Goal: Feedback & Contribution: Contribute content

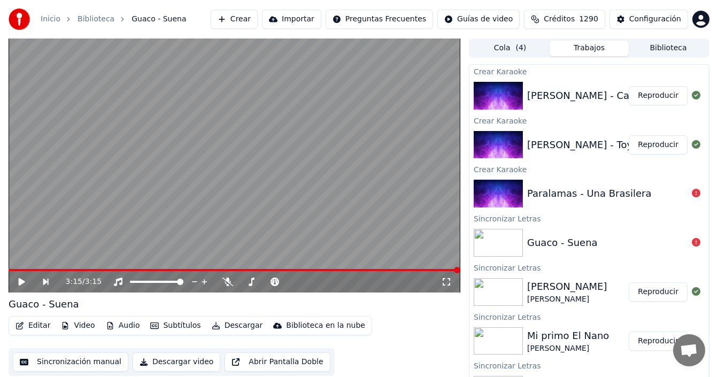
scroll to position [7, 0]
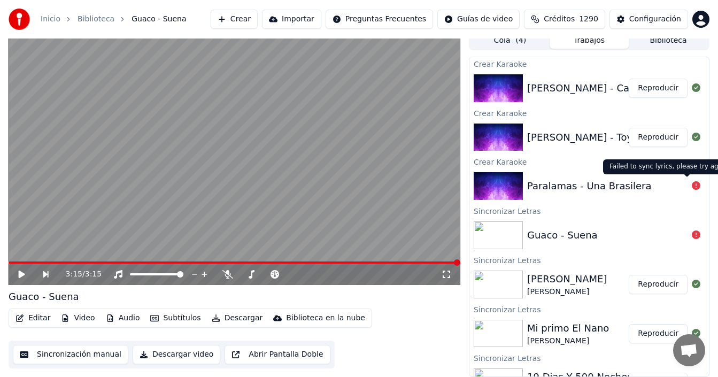
click at [692, 185] on icon at bounding box center [696, 185] width 9 height 9
click at [601, 37] on div "Inicio Biblioteca Guaco - [PERSON_NAME] Importar Preguntas Frecuentes Guías de …" at bounding box center [359, 19] width 718 height 38
click at [589, 41] on button "Trabajos" at bounding box center [588, 40] width 79 height 15
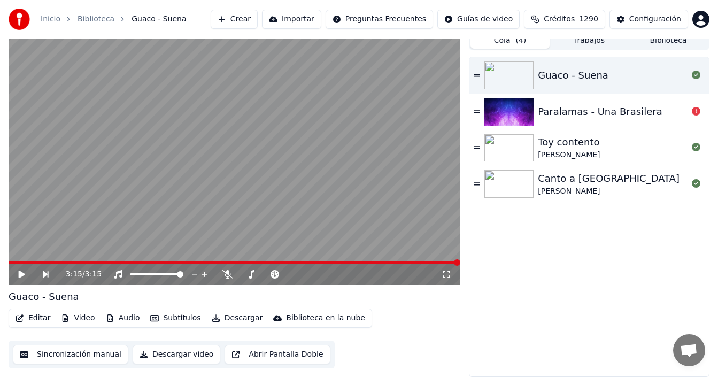
click at [522, 41] on span "( 4 )" at bounding box center [520, 40] width 11 height 11
click at [690, 113] on div at bounding box center [695, 111] width 17 height 13
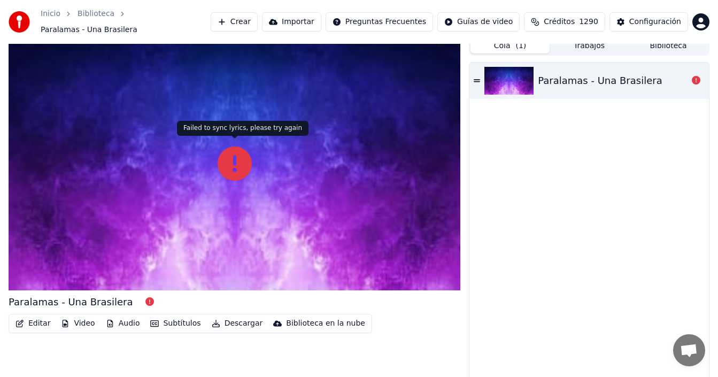
click at [206, 145] on div at bounding box center [235, 163] width 452 height 254
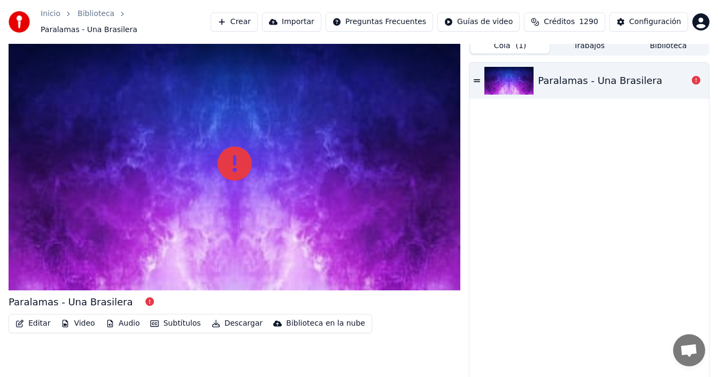
click at [229, 151] on icon at bounding box center [235, 163] width 34 height 34
click at [229, 152] on icon at bounding box center [235, 163] width 34 height 34
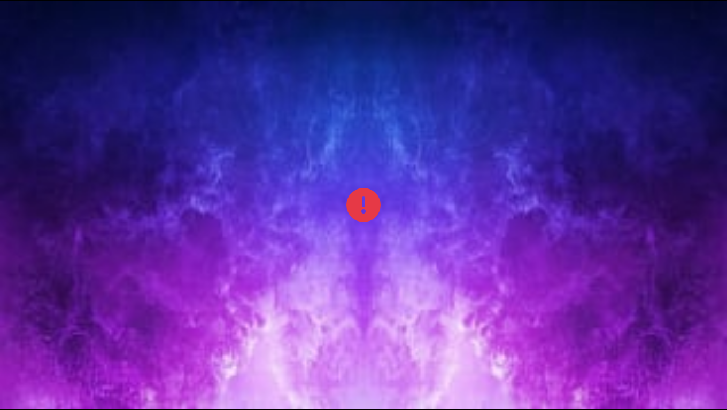
click at [348, 195] on icon at bounding box center [363, 205] width 34 height 34
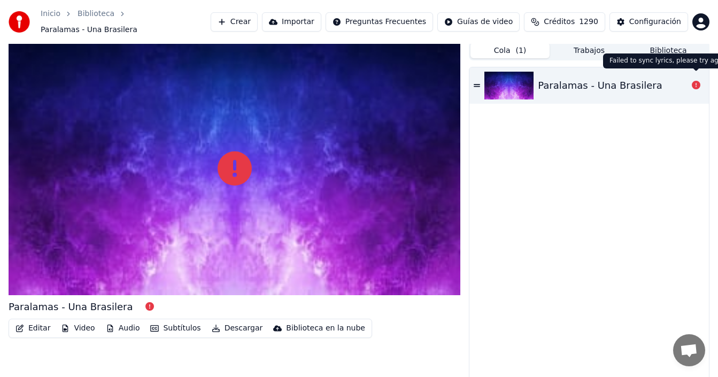
click at [695, 83] on icon at bounding box center [696, 85] width 9 height 9
click at [479, 82] on icon at bounding box center [476, 85] width 6 height 7
click at [475, 82] on icon at bounding box center [476, 85] width 6 height 7
click at [612, 78] on div "Paralamas - Una Brasilera" at bounding box center [600, 85] width 124 height 15
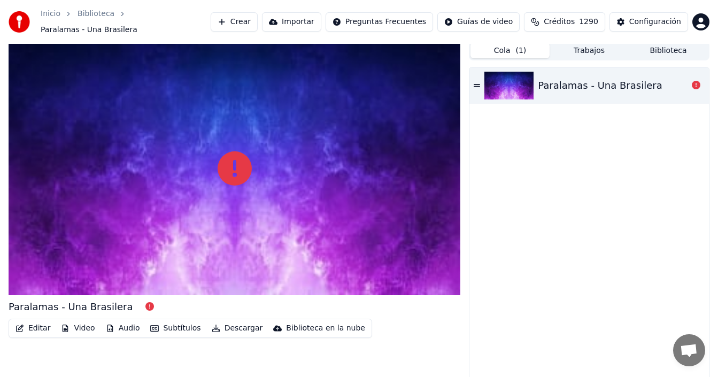
click at [665, 79] on div "Paralamas - Una Brasilera" at bounding box center [613, 85] width 150 height 15
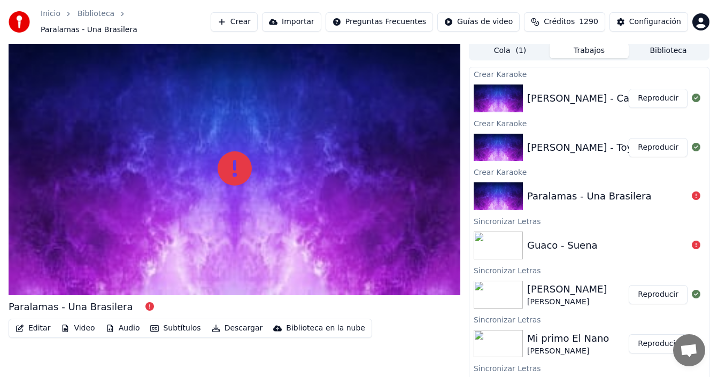
click at [594, 43] on button "Trabajos" at bounding box center [588, 50] width 79 height 15
click at [621, 239] on div "Guaco - Suena" at bounding box center [607, 245] width 160 height 15
click at [692, 240] on icon at bounding box center [696, 244] width 9 height 9
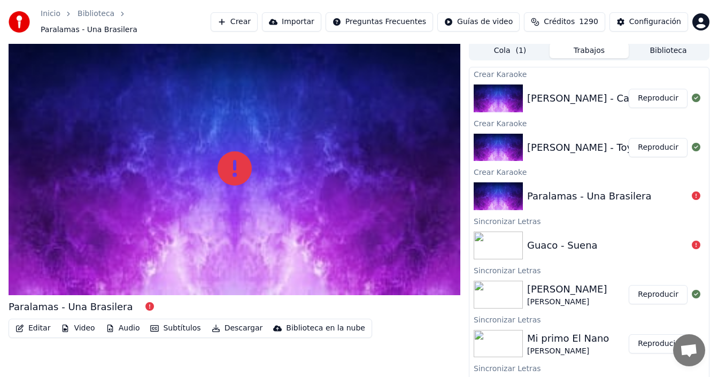
click at [692, 240] on icon at bounding box center [696, 244] width 9 height 9
click at [581, 238] on div "Guaco - Suena" at bounding box center [562, 245] width 71 height 15
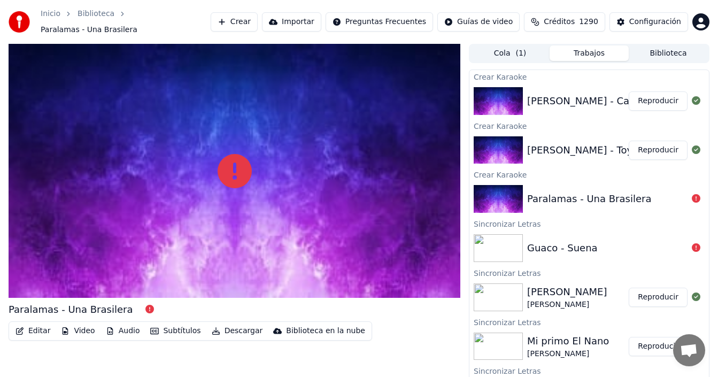
click at [603, 145] on div "[PERSON_NAME] - Toy contento" at bounding box center [602, 150] width 151 height 15
click at [661, 146] on button "Reproducir" at bounding box center [657, 150] width 59 height 19
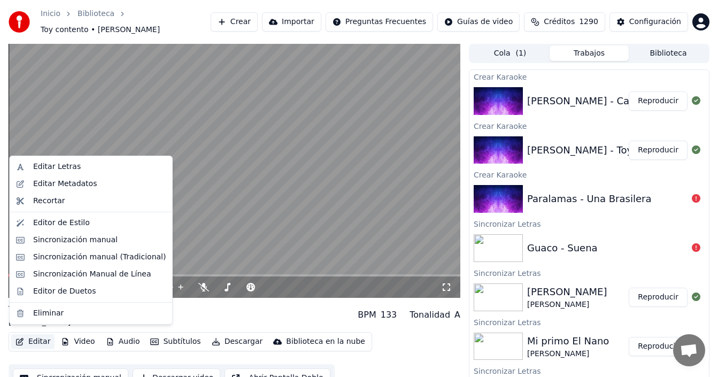
click at [38, 339] on button "Editar" at bounding box center [32, 341] width 43 height 15
click at [98, 168] on div "Editar Letras" at bounding box center [99, 166] width 133 height 11
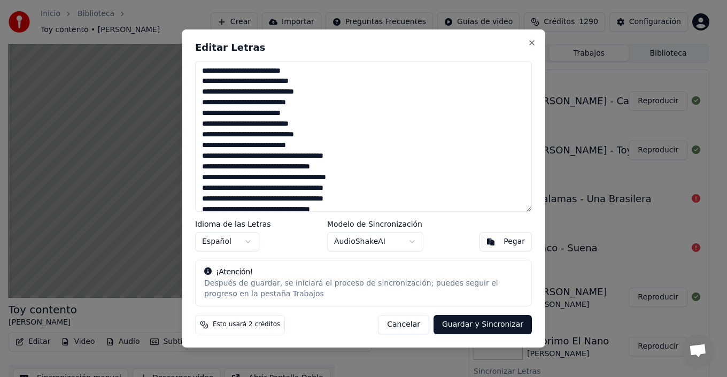
click at [320, 80] on textarea at bounding box center [363, 136] width 337 height 151
click at [329, 91] on textarea at bounding box center [363, 136] width 337 height 151
click at [319, 104] on textarea at bounding box center [363, 136] width 337 height 151
click at [322, 117] on textarea at bounding box center [363, 136] width 337 height 151
click at [324, 122] on textarea at bounding box center [363, 136] width 337 height 151
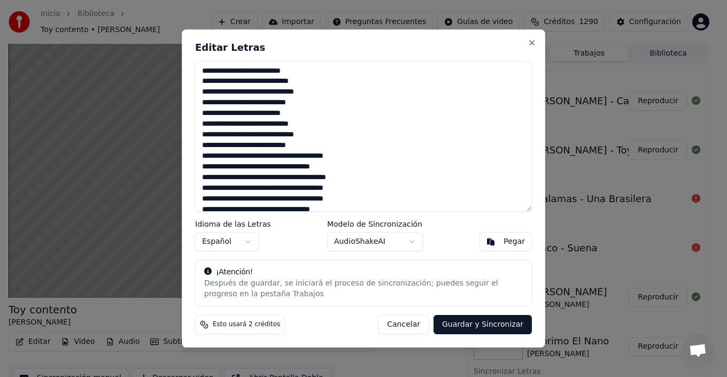
click at [313, 146] on textarea at bounding box center [363, 136] width 337 height 151
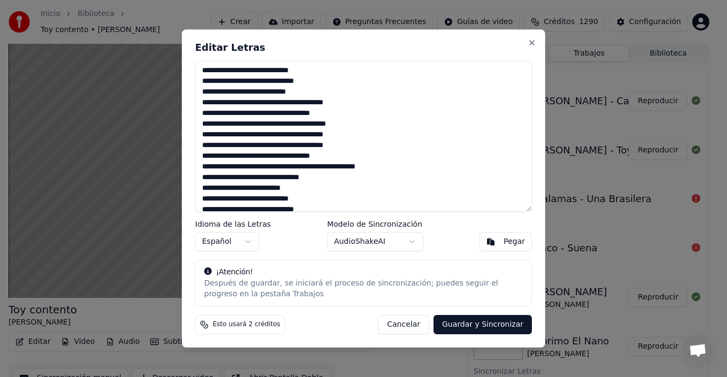
click at [352, 117] on textarea at bounding box center [363, 136] width 337 height 151
drag, startPoint x: 225, startPoint y: 156, endPoint x: 218, endPoint y: 156, distance: 6.9
click at [218, 156] on textarea at bounding box center [363, 136] width 337 height 151
click at [225, 113] on textarea at bounding box center [363, 136] width 337 height 151
click at [362, 150] on textarea at bounding box center [363, 136] width 337 height 151
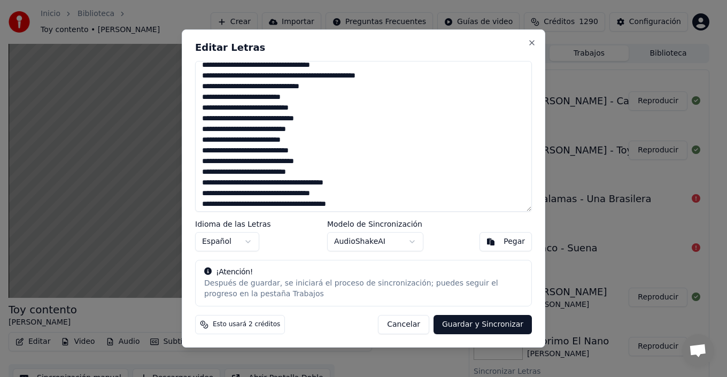
scroll to position [160, 0]
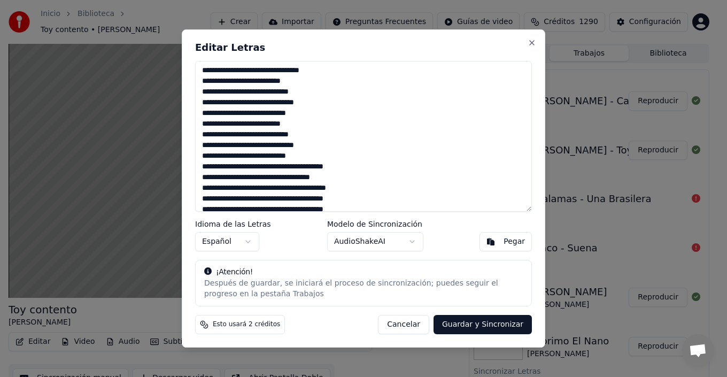
click at [224, 178] on textarea at bounding box center [363, 136] width 337 height 151
click at [319, 148] on textarea at bounding box center [363, 136] width 337 height 151
click at [320, 155] on textarea at bounding box center [363, 136] width 337 height 151
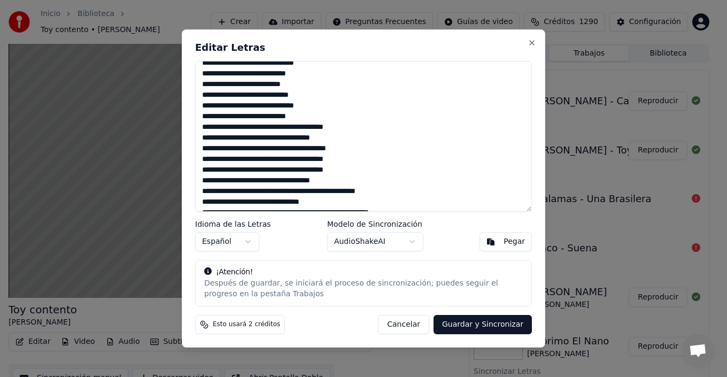
scroll to position [214, 0]
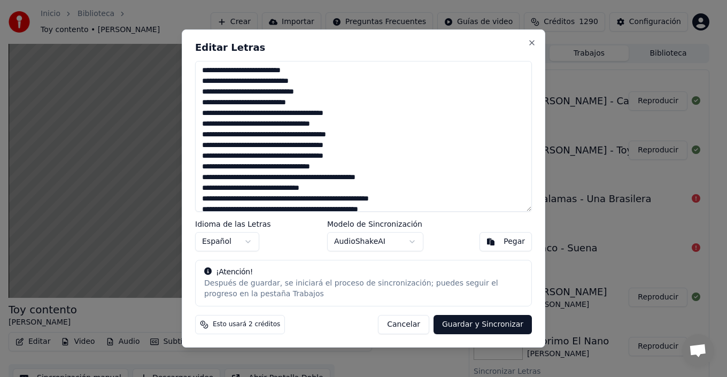
click at [224, 168] on textarea at bounding box center [363, 136] width 337 height 151
click at [224, 169] on textarea at bounding box center [363, 136] width 337 height 151
click at [367, 161] on textarea at bounding box center [363, 136] width 337 height 151
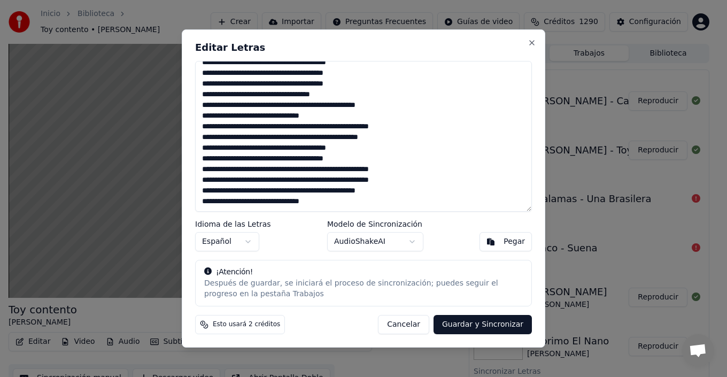
click at [339, 114] on textarea at bounding box center [363, 136] width 337 height 151
type textarea "**********"
click at [491, 325] on button "Guardar y Sincronizar" at bounding box center [482, 324] width 98 height 19
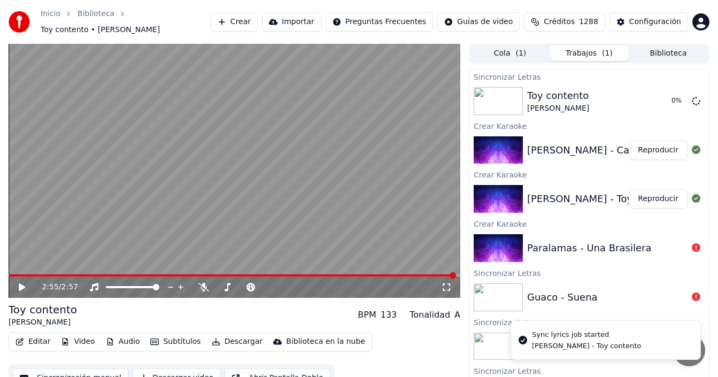
drag, startPoint x: 657, startPoint y: 144, endPoint x: 649, endPoint y: 145, distance: 8.7
click at [656, 144] on button "Reproducir" at bounding box center [657, 150] width 59 height 19
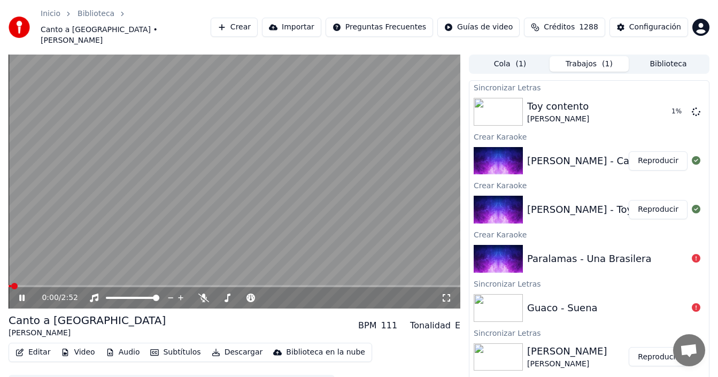
click at [32, 345] on button "Editar" at bounding box center [32, 352] width 43 height 15
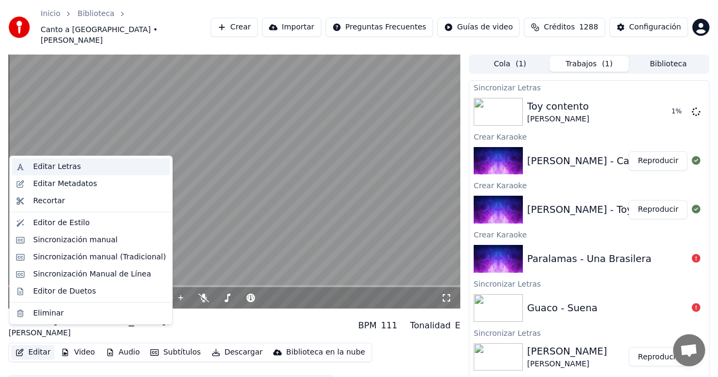
click at [74, 172] on div "Editar Letras" at bounding box center [91, 166] width 158 height 17
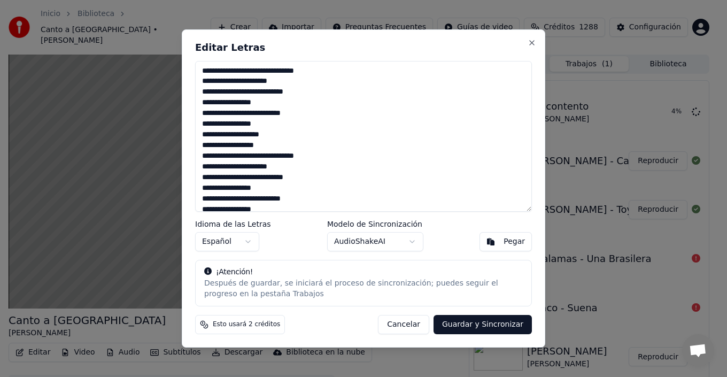
click at [288, 71] on textarea at bounding box center [363, 136] width 337 height 151
click at [294, 120] on textarea at bounding box center [363, 136] width 337 height 151
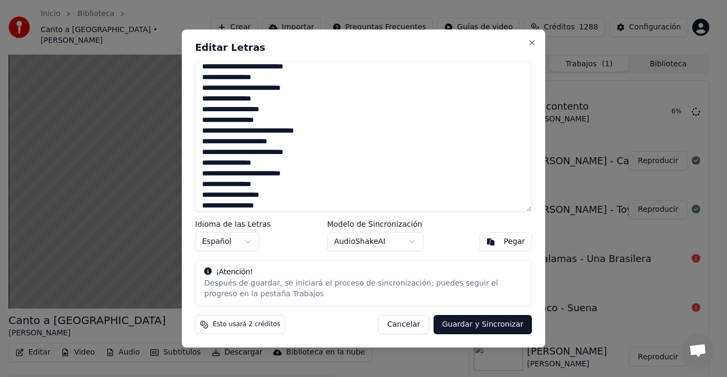
scroll to position [53, 0]
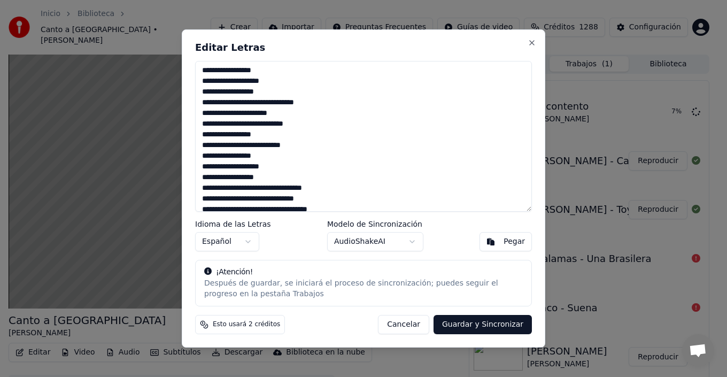
click at [249, 83] on textarea at bounding box center [363, 136] width 337 height 151
drag, startPoint x: 290, startPoint y: 101, endPoint x: 355, endPoint y: 121, distance: 68.1
click at [290, 103] on textarea at bounding box center [363, 136] width 337 height 151
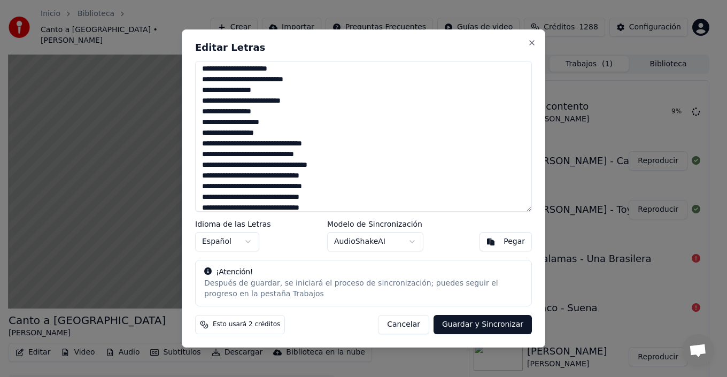
scroll to position [107, 0]
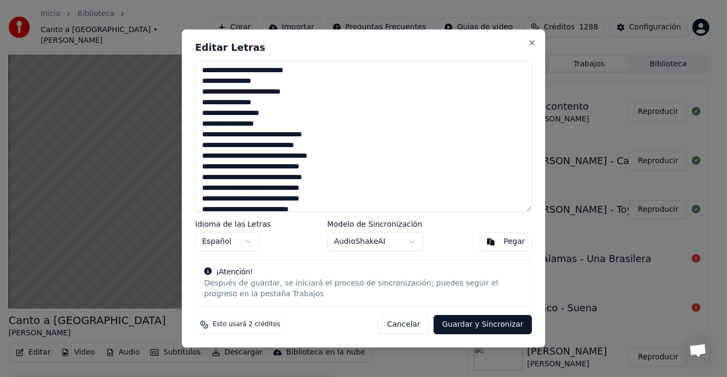
click at [250, 114] on textarea at bounding box center [363, 136] width 337 height 151
click at [247, 158] on textarea at bounding box center [363, 136] width 337 height 151
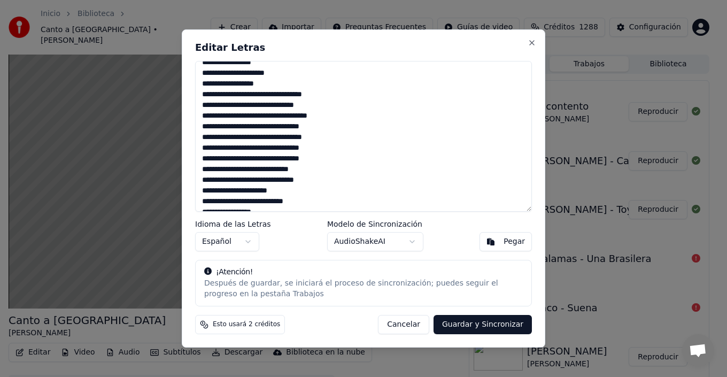
scroll to position [160, 0]
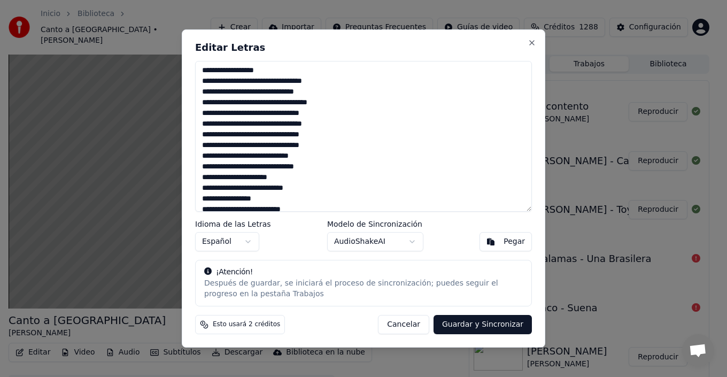
click at [338, 134] on textarea at bounding box center [363, 136] width 337 height 151
click at [327, 145] on textarea at bounding box center [363, 136] width 337 height 151
click at [289, 166] on textarea at bounding box center [363, 136] width 337 height 151
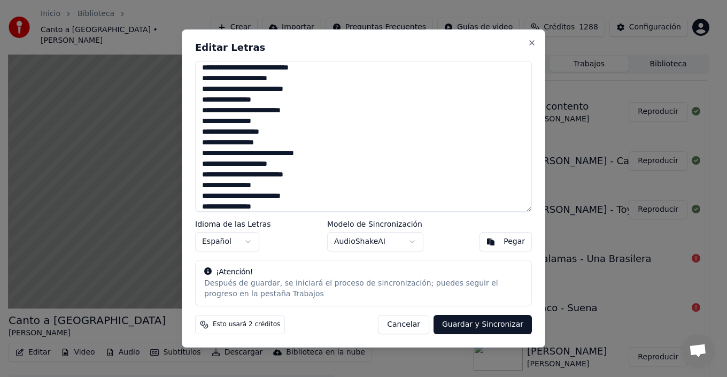
scroll to position [267, 0]
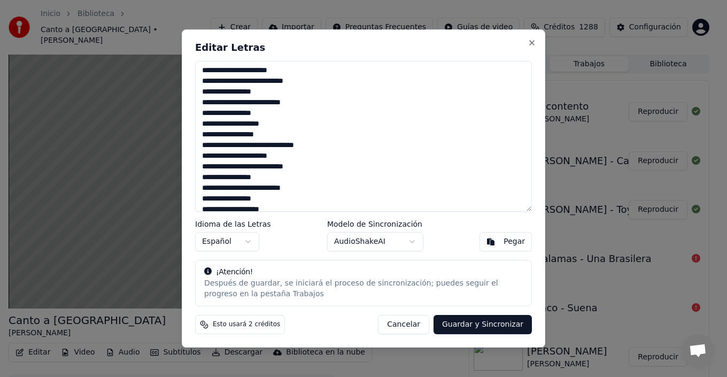
click at [248, 126] on textarea at bounding box center [363, 136] width 337 height 151
click at [281, 133] on textarea at bounding box center [363, 136] width 337 height 151
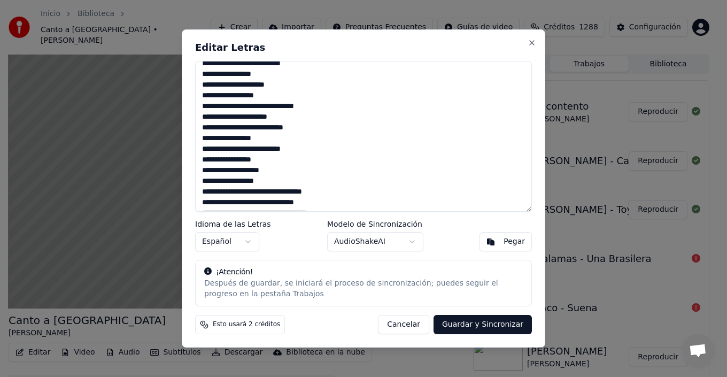
scroll to position [321, 0]
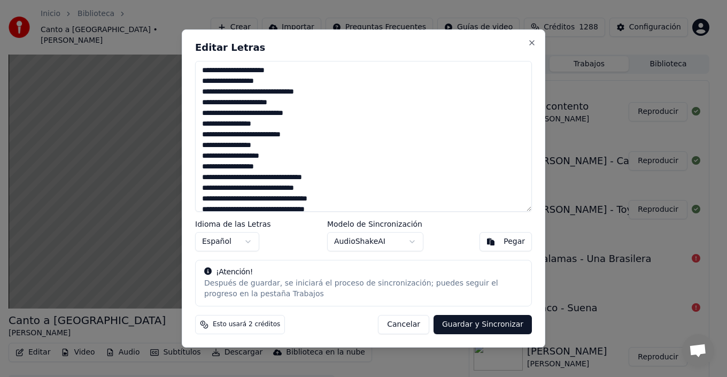
click at [289, 94] on textarea at bounding box center [363, 136] width 337 height 151
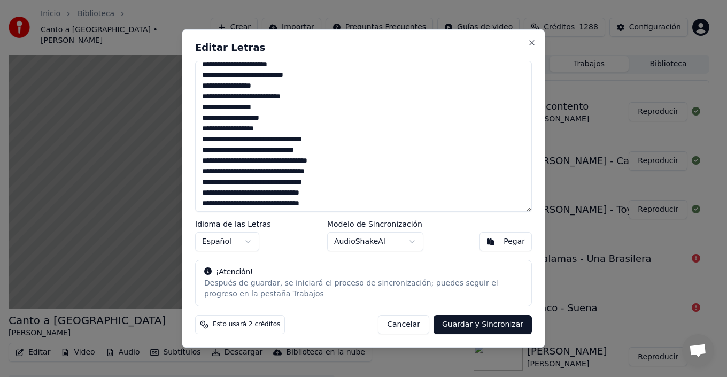
scroll to position [371, 0]
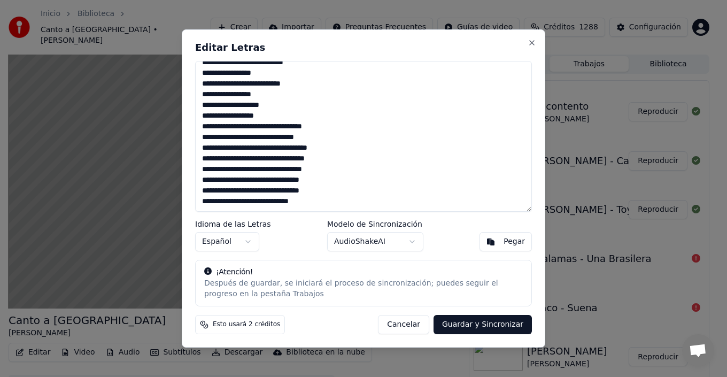
click at [250, 106] on textarea at bounding box center [363, 136] width 337 height 151
drag, startPoint x: 247, startPoint y: 147, endPoint x: 267, endPoint y: 154, distance: 21.1
click at [247, 147] on textarea at bounding box center [363, 136] width 337 height 151
click at [241, 149] on textarea at bounding box center [363, 136] width 337 height 151
click at [264, 149] on textarea at bounding box center [363, 136] width 337 height 151
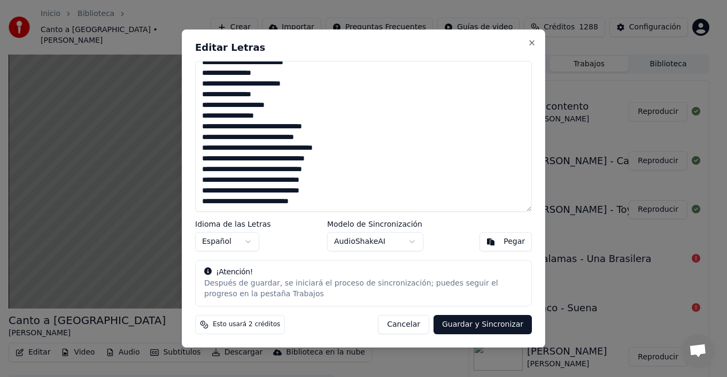
click at [343, 169] on textarea at bounding box center [363, 136] width 337 height 151
click at [206, 190] on textarea at bounding box center [363, 136] width 337 height 151
click at [324, 193] on textarea at bounding box center [363, 136] width 337 height 151
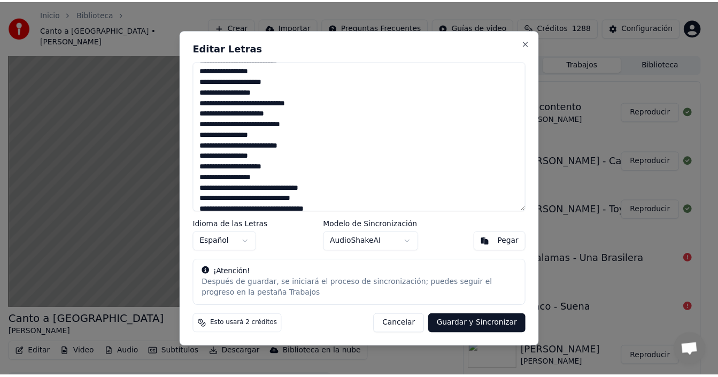
scroll to position [107, 0]
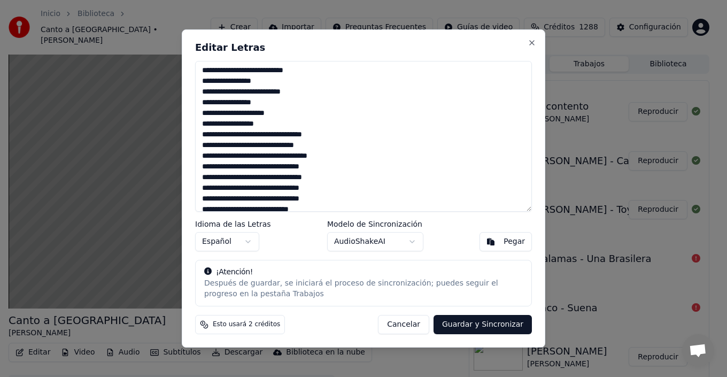
click at [261, 156] on textarea at bounding box center [363, 136] width 337 height 151
click at [240, 156] on textarea at bounding box center [363, 136] width 337 height 151
click at [262, 158] on textarea at bounding box center [363, 136] width 337 height 151
click at [281, 156] on textarea at bounding box center [363, 136] width 337 height 151
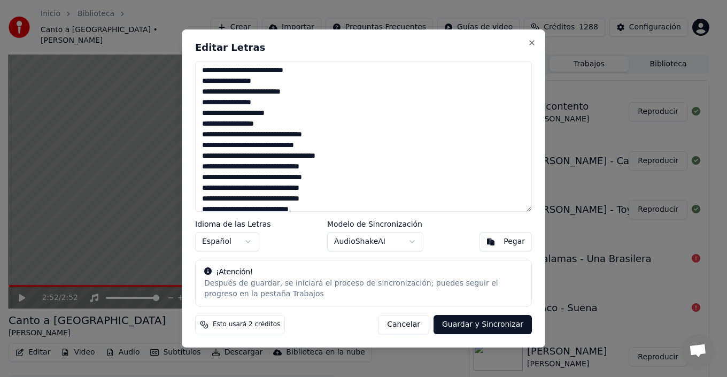
type textarea "**********"
click at [494, 327] on button "Guardar y Sincronizar" at bounding box center [482, 324] width 98 height 19
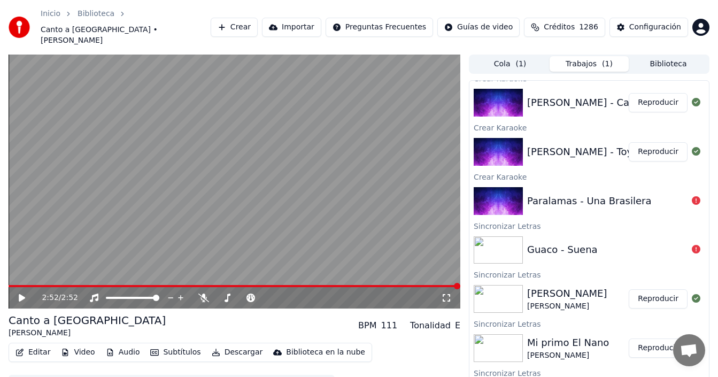
click at [606, 193] on div "Paralamas - Una Brasilera" at bounding box center [589, 200] width 124 height 15
click at [605, 193] on div "Paralamas - Una Brasilera" at bounding box center [589, 200] width 124 height 15
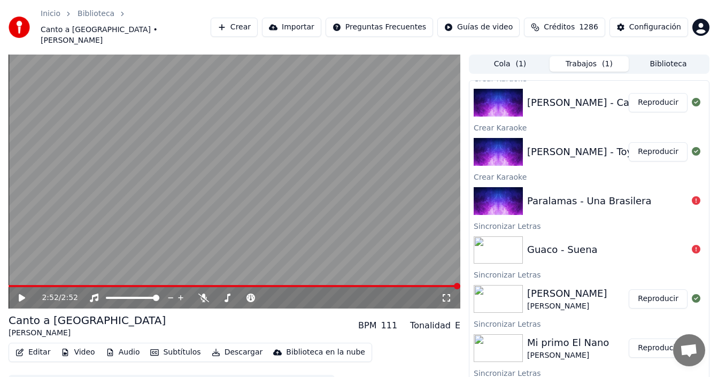
click at [672, 56] on button "Biblioteca" at bounding box center [667, 63] width 79 height 15
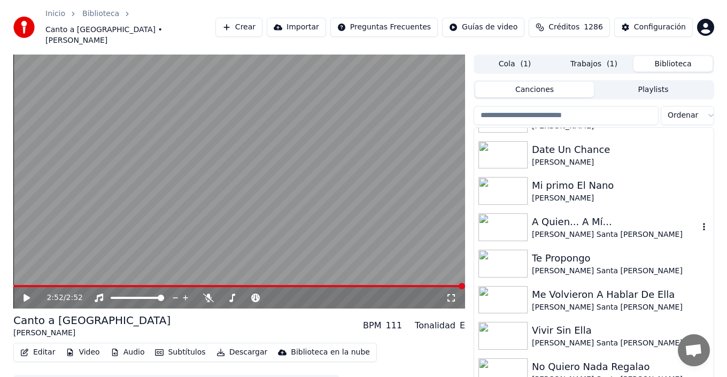
scroll to position [588, 0]
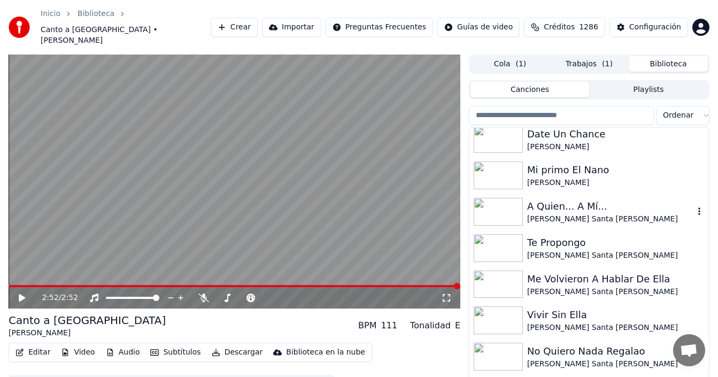
click at [563, 214] on div "[PERSON_NAME] Santa [PERSON_NAME]" at bounding box center [610, 219] width 167 height 11
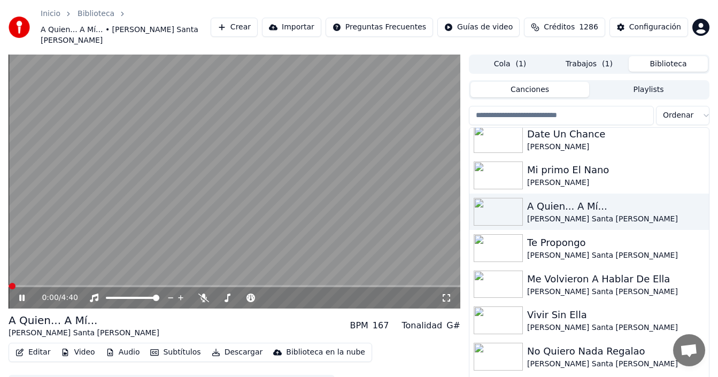
click at [37, 345] on button "Editar" at bounding box center [32, 352] width 43 height 15
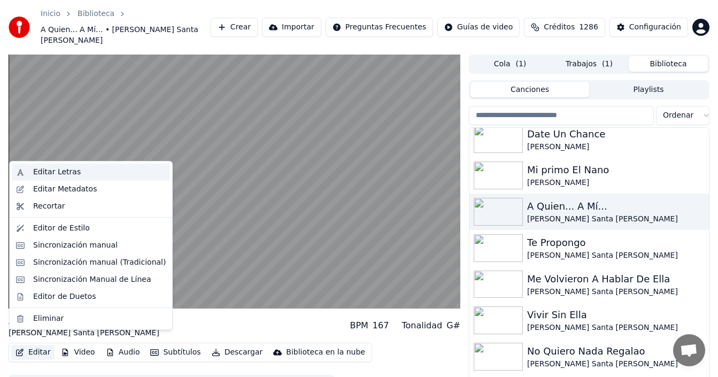
click at [78, 172] on div "Editar Letras" at bounding box center [99, 172] width 133 height 11
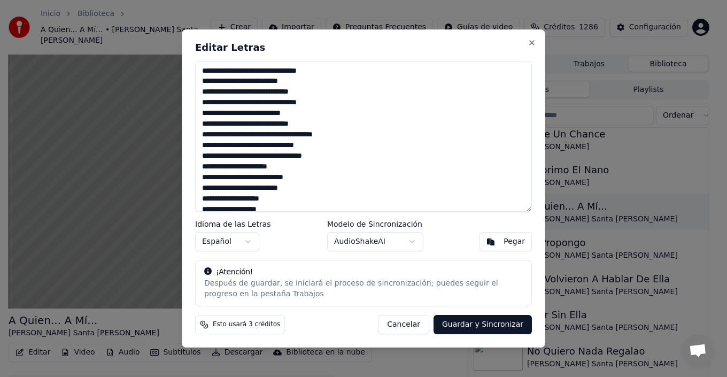
click at [306, 118] on textarea at bounding box center [363, 136] width 337 height 151
click at [319, 123] on textarea at bounding box center [363, 136] width 337 height 151
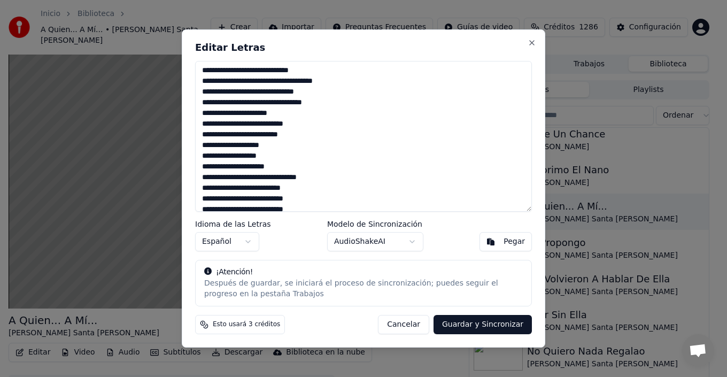
click at [204, 82] on textarea at bounding box center [363, 136] width 337 height 151
drag, startPoint x: 291, startPoint y: 92, endPoint x: 257, endPoint y: 94, distance: 34.2
click at [257, 94] on textarea at bounding box center [363, 136] width 337 height 151
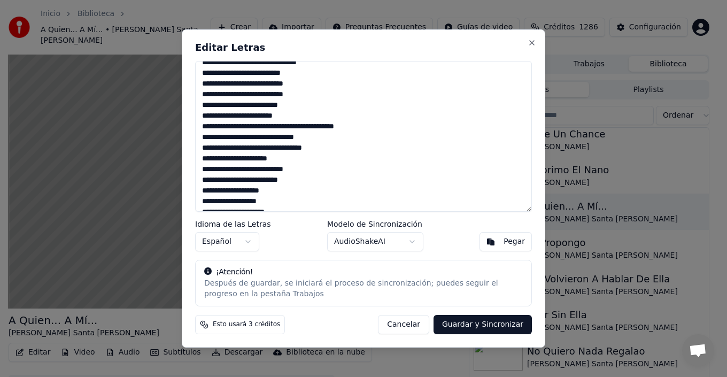
scroll to position [175, 0]
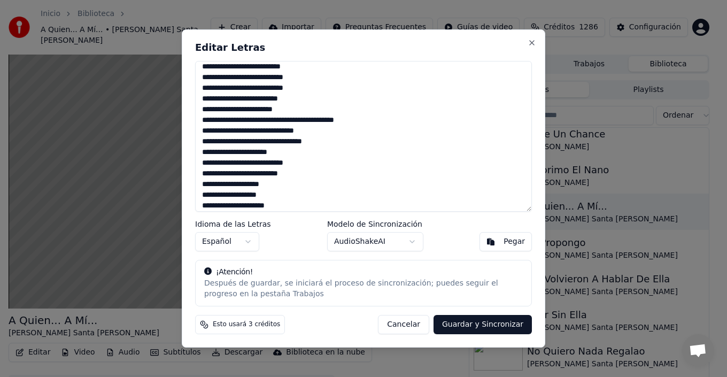
drag, startPoint x: 290, startPoint y: 200, endPoint x: 255, endPoint y: 133, distance: 76.5
click at [255, 133] on textarea at bounding box center [363, 136] width 337 height 151
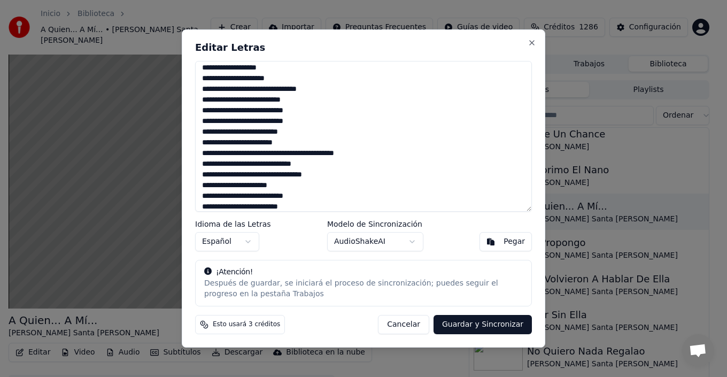
scroll to position [121, 0]
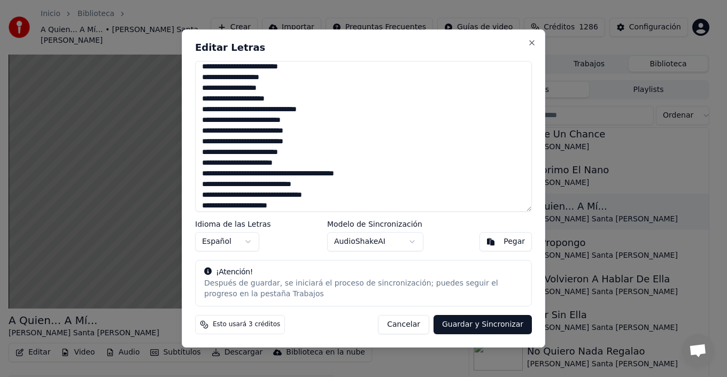
click at [313, 120] on textarea at bounding box center [363, 136] width 337 height 151
click at [238, 130] on textarea at bounding box center [363, 136] width 337 height 151
click at [328, 141] on textarea at bounding box center [363, 136] width 337 height 151
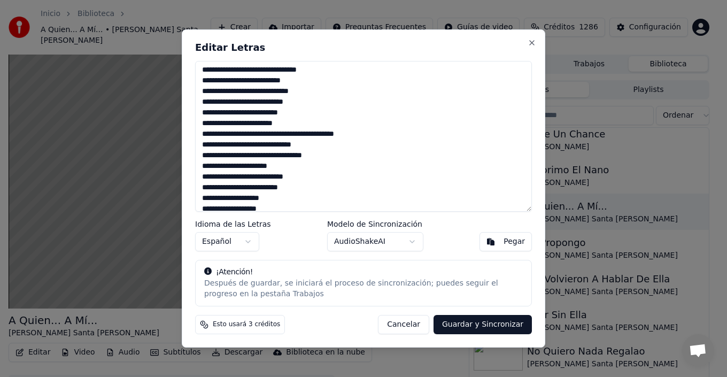
scroll to position [175, 0]
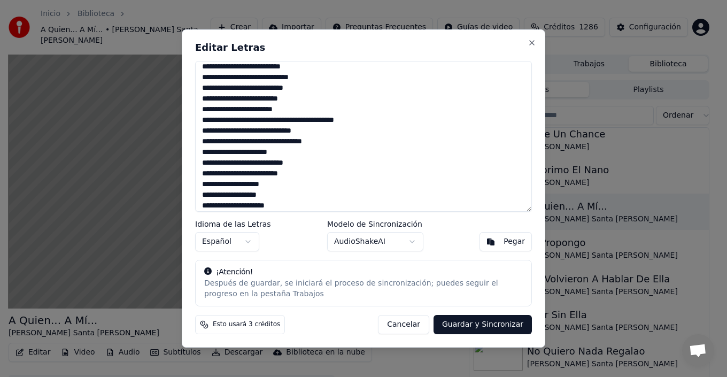
click at [306, 112] on textarea at bounding box center [363, 136] width 337 height 151
click at [332, 130] on textarea at bounding box center [363, 136] width 337 height 151
click at [340, 141] on textarea at bounding box center [363, 136] width 337 height 151
click at [305, 174] on textarea at bounding box center [363, 136] width 337 height 151
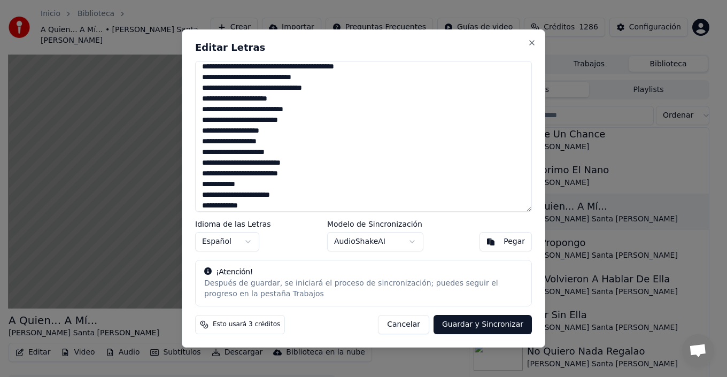
click at [290, 151] on textarea at bounding box center [363, 136] width 337 height 151
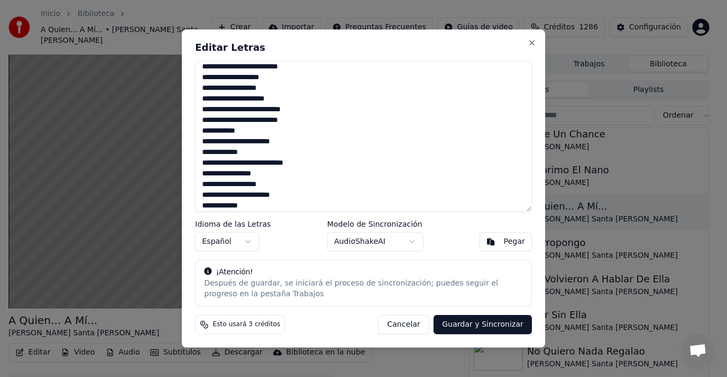
click at [306, 122] on textarea at bounding box center [363, 136] width 337 height 151
click at [275, 130] on textarea at bounding box center [363, 136] width 337 height 151
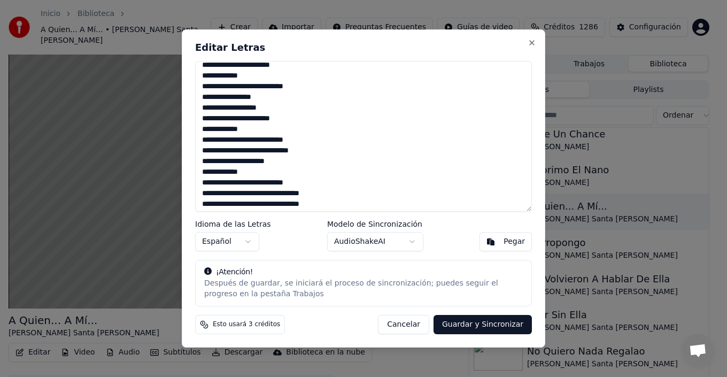
scroll to position [335, 0]
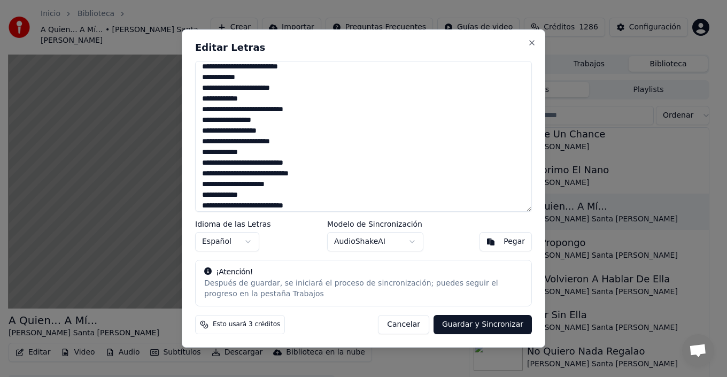
click at [297, 84] on textarea at bounding box center [363, 136] width 337 height 151
click at [294, 132] on textarea at bounding box center [363, 136] width 337 height 151
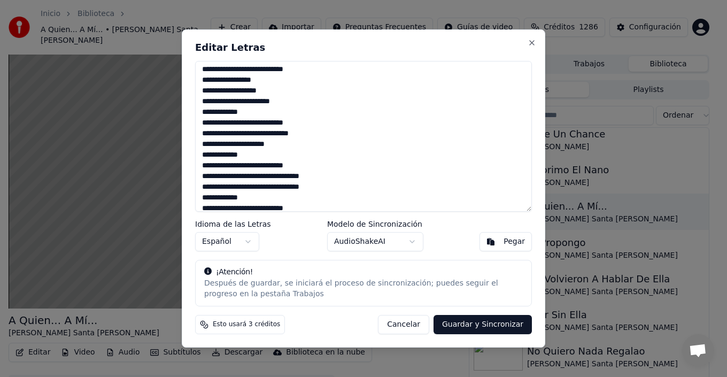
scroll to position [389, 0]
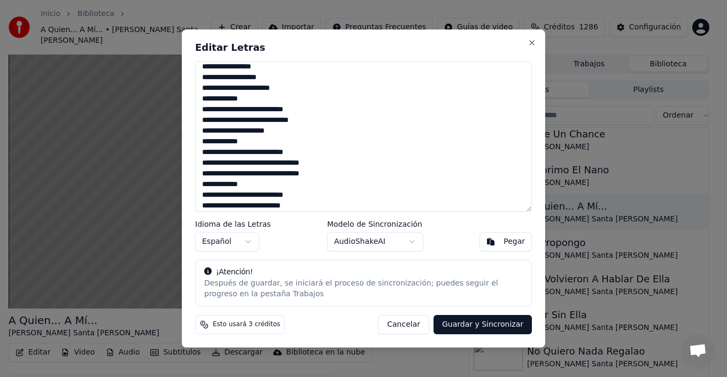
click at [274, 103] on textarea at bounding box center [363, 136] width 337 height 151
click at [321, 114] on textarea at bounding box center [363, 136] width 337 height 151
click at [321, 120] on textarea at bounding box center [363, 136] width 337 height 151
click at [295, 132] on textarea at bounding box center [363, 136] width 337 height 151
click at [259, 133] on textarea at bounding box center [363, 136] width 337 height 151
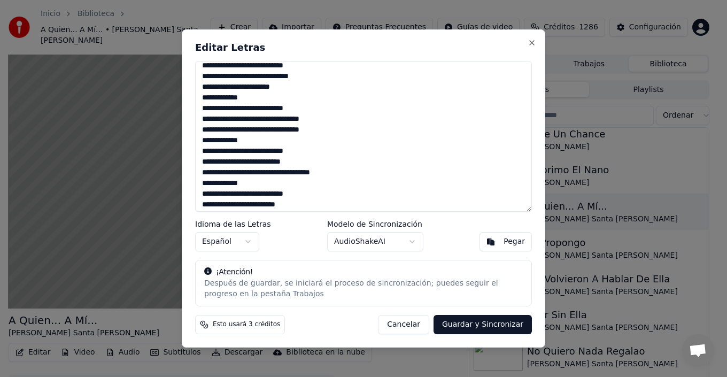
scroll to position [442, 0]
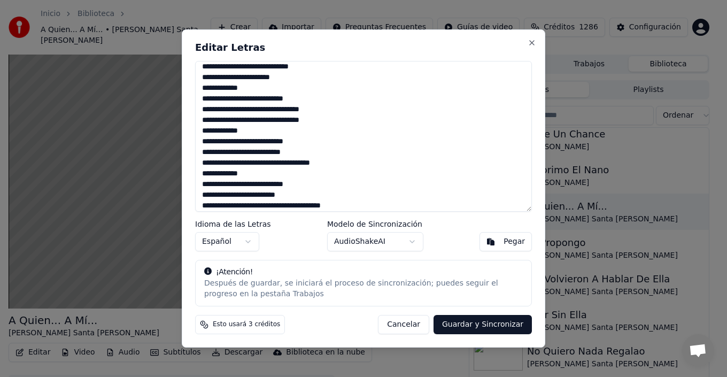
click at [331, 120] on textarea at bounding box center [363, 136] width 337 height 151
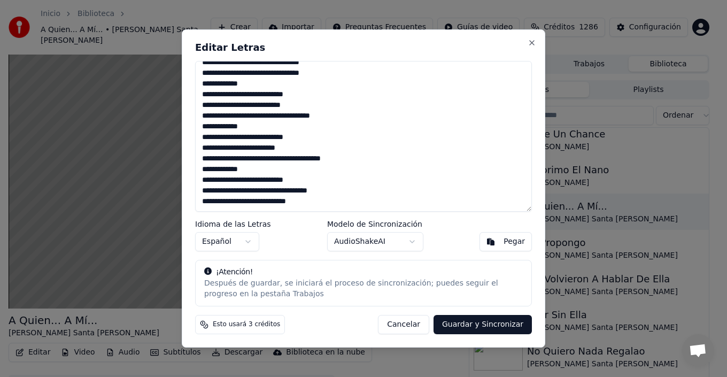
type textarea "**********"
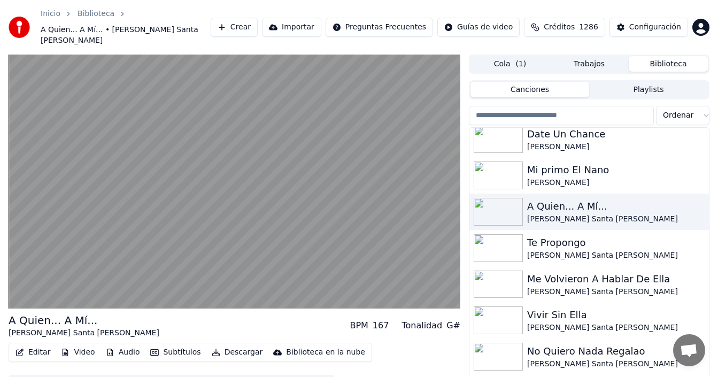
click at [572, 22] on span "Créditos" at bounding box center [558, 27] width 31 height 11
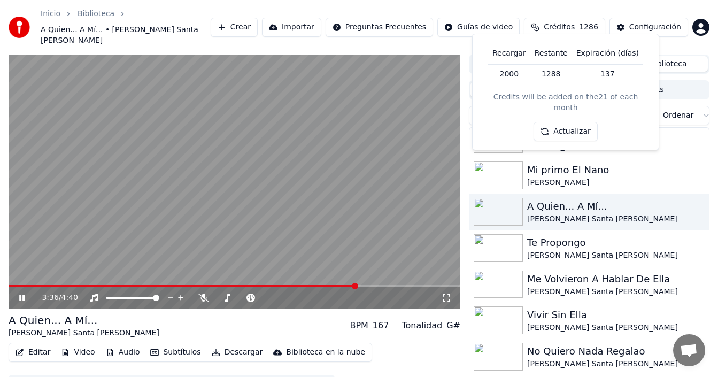
click at [37, 346] on button "Editar" at bounding box center [32, 352] width 43 height 15
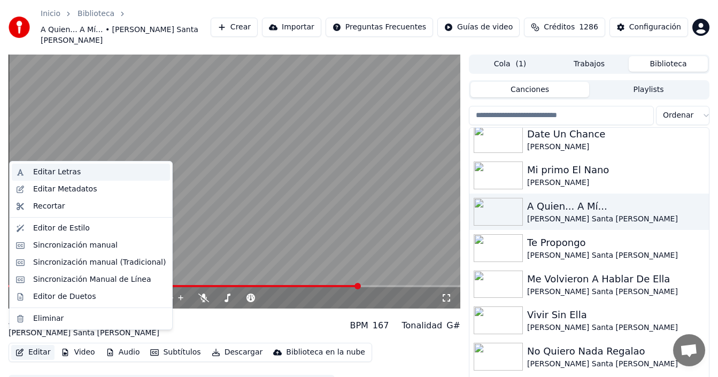
click at [82, 172] on div "Editar Letras" at bounding box center [99, 172] width 133 height 11
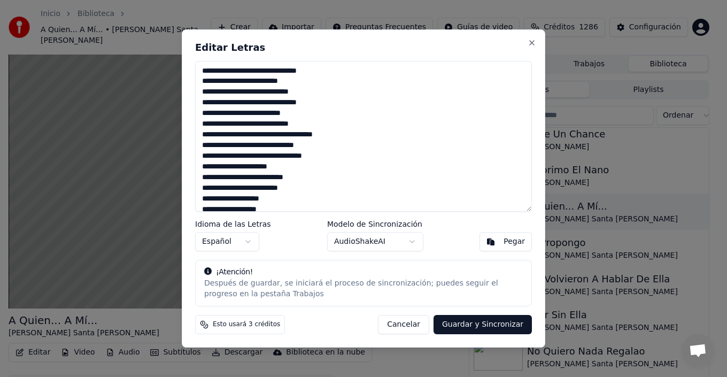
drag, startPoint x: 275, startPoint y: 145, endPoint x: 252, endPoint y: 145, distance: 22.4
click at [252, 145] on textarea at bounding box center [363, 136] width 337 height 151
click at [254, 146] on textarea at bounding box center [363, 136] width 337 height 151
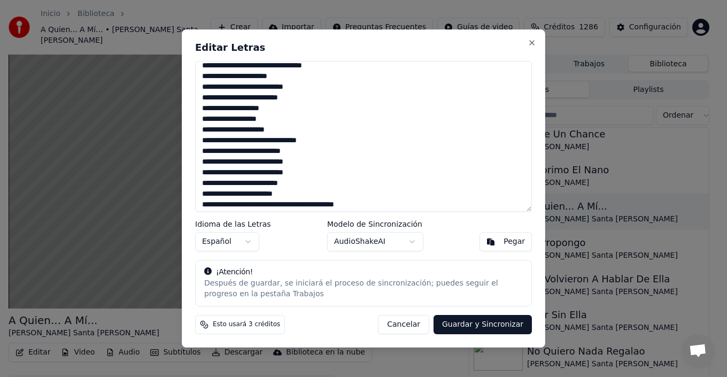
scroll to position [107, 0]
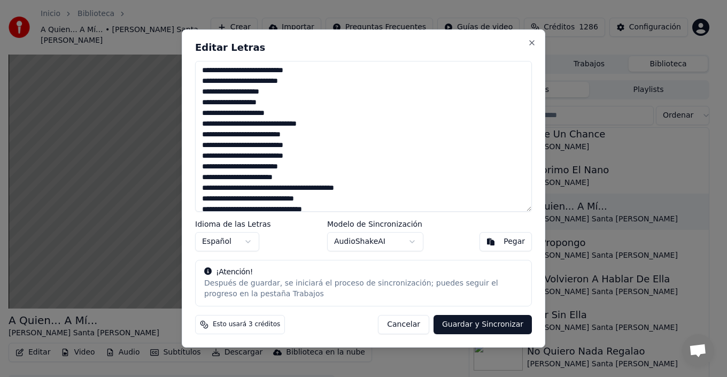
click at [291, 199] on textarea at bounding box center [363, 136] width 337 height 151
click at [255, 201] on textarea at bounding box center [363, 136] width 337 height 151
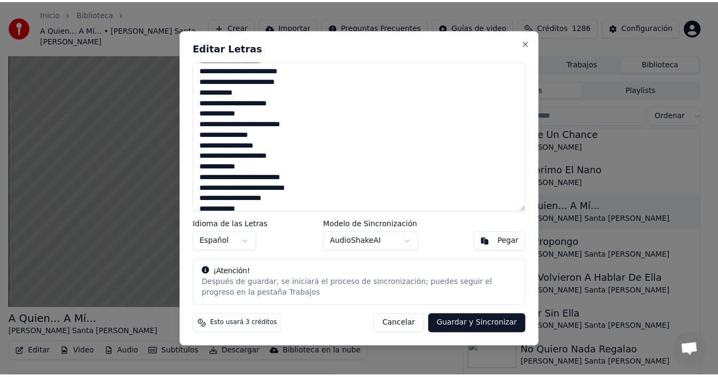
scroll to position [374, 0]
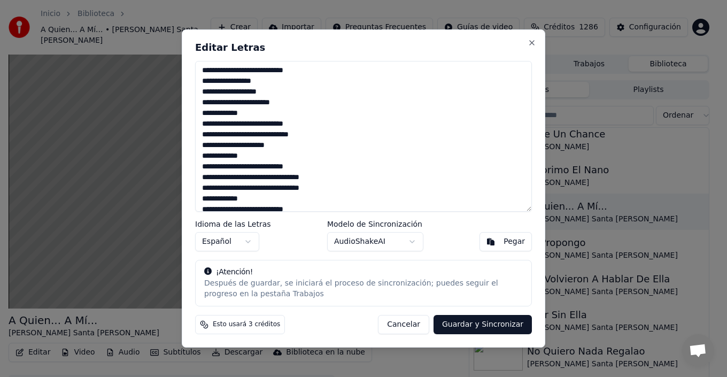
type textarea "**********"
click at [500, 325] on button "Guardar y Sincronizar" at bounding box center [482, 324] width 98 height 19
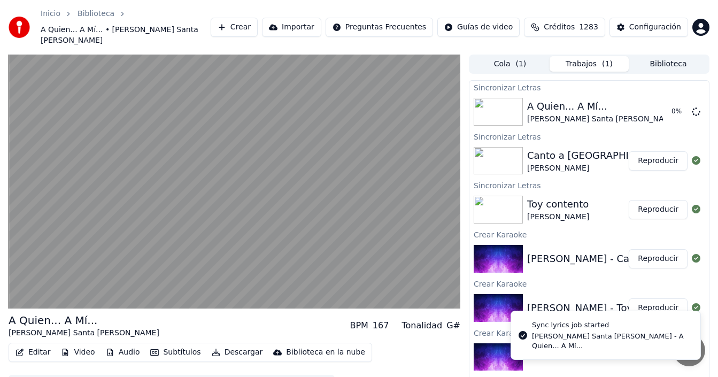
click at [661, 56] on button "Biblioteca" at bounding box center [667, 63] width 79 height 15
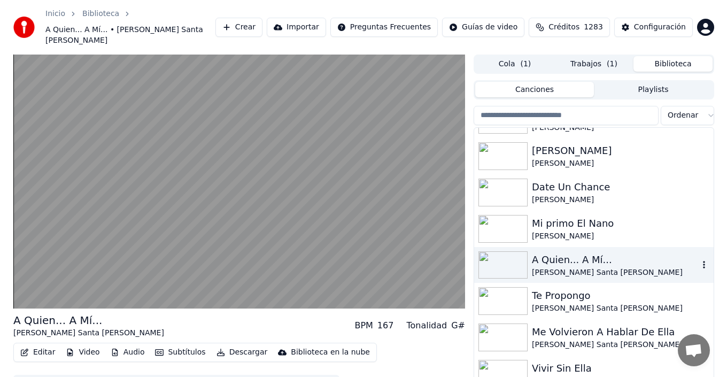
scroll to position [588, 0]
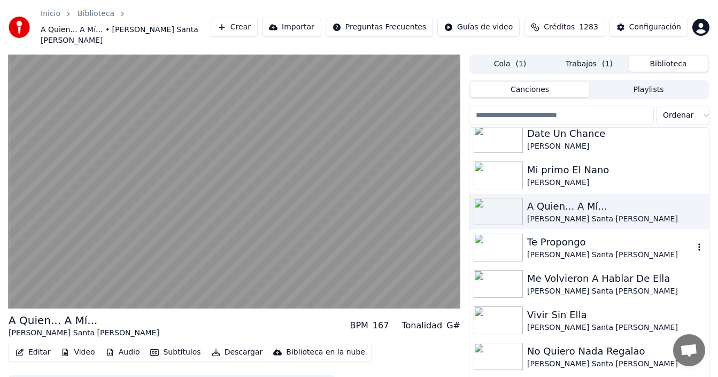
click at [562, 250] on div "[PERSON_NAME] Santa [PERSON_NAME]" at bounding box center [610, 255] width 167 height 11
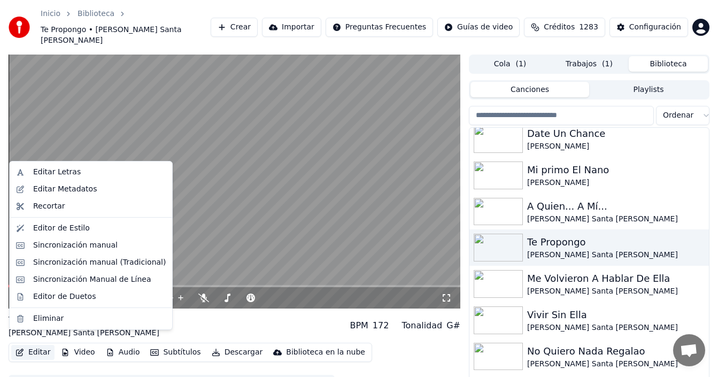
click at [45, 345] on button "Editar" at bounding box center [32, 352] width 43 height 15
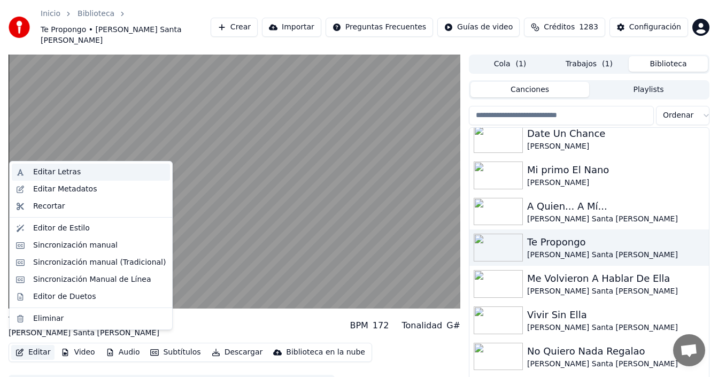
click at [74, 169] on div "Editar Letras" at bounding box center [99, 172] width 133 height 11
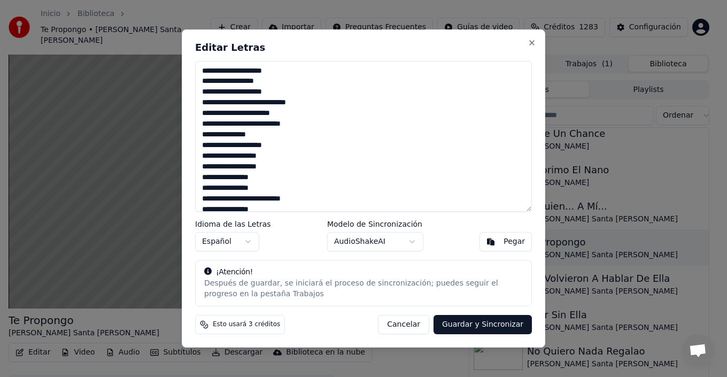
click at [292, 81] on textarea at bounding box center [363, 136] width 337 height 151
click at [285, 91] on textarea at bounding box center [363, 136] width 337 height 151
click at [320, 106] on textarea at bounding box center [363, 136] width 337 height 151
click at [296, 115] on textarea at bounding box center [363, 136] width 337 height 151
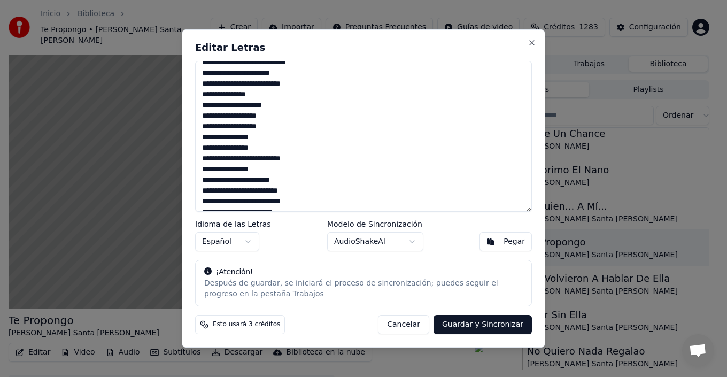
scroll to position [53, 0]
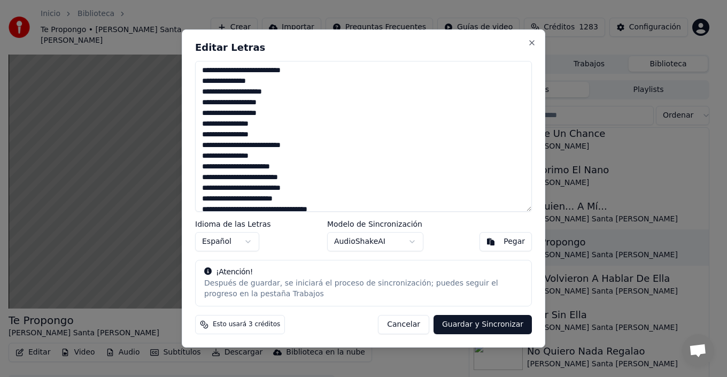
click at [320, 72] on textarea at bounding box center [363, 136] width 337 height 151
click at [253, 81] on textarea at bounding box center [363, 136] width 337 height 151
click at [262, 85] on textarea at bounding box center [363, 136] width 337 height 151
click at [285, 94] on textarea at bounding box center [363, 136] width 337 height 151
click at [280, 104] on textarea at bounding box center [363, 136] width 337 height 151
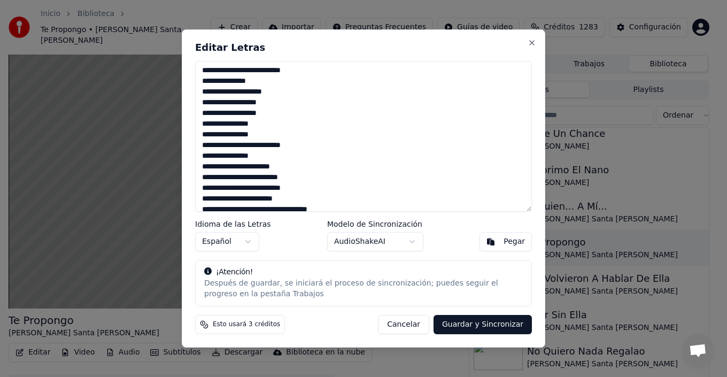
click at [282, 114] on textarea at bounding box center [363, 136] width 337 height 151
click at [275, 124] on textarea at bounding box center [363, 136] width 337 height 151
click at [309, 149] on textarea at bounding box center [363, 136] width 337 height 151
click at [266, 160] on textarea at bounding box center [363, 136] width 337 height 151
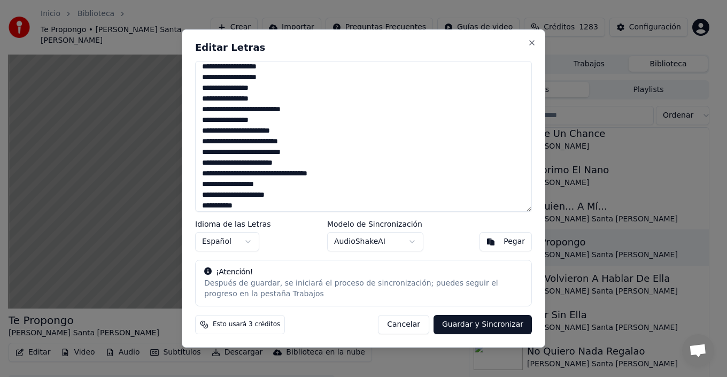
scroll to position [107, 0]
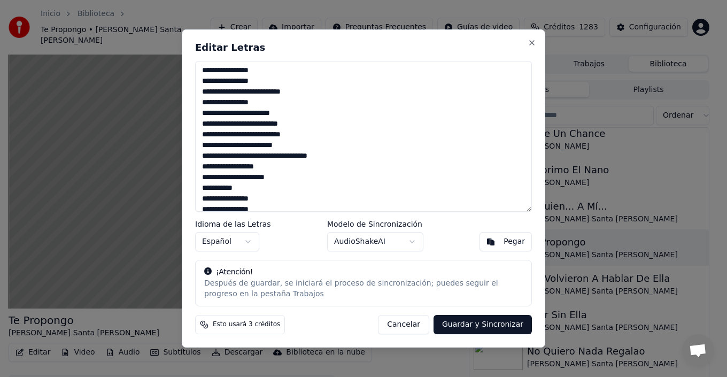
click at [306, 114] on textarea at bounding box center [363, 136] width 337 height 151
click at [306, 121] on textarea at bounding box center [363, 136] width 337 height 151
click at [309, 126] on textarea at bounding box center [363, 136] width 337 height 151
click at [310, 135] on textarea at bounding box center [363, 136] width 337 height 151
drag, startPoint x: 262, startPoint y: 134, endPoint x: 248, endPoint y: 134, distance: 13.9
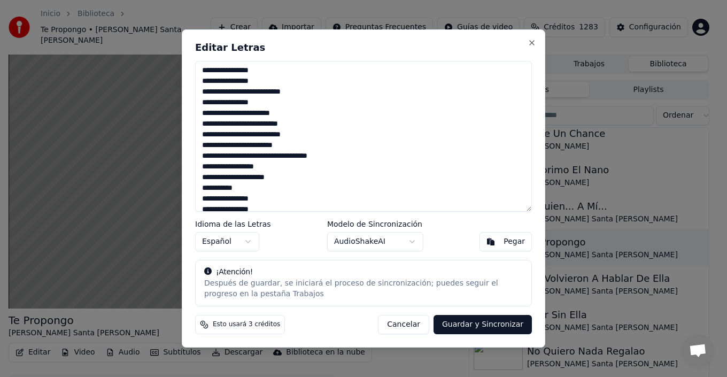
click at [248, 134] on textarea at bounding box center [363, 136] width 337 height 151
click at [278, 145] on textarea at bounding box center [363, 136] width 337 height 151
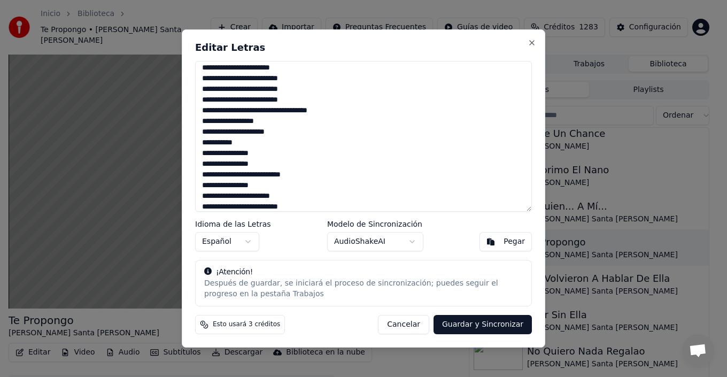
scroll to position [160, 0]
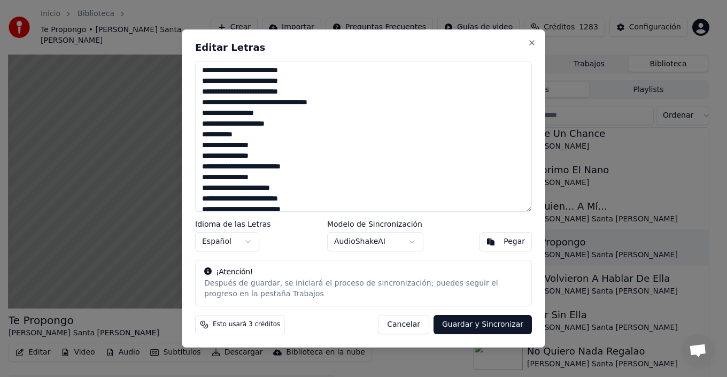
click at [282, 108] on textarea at bounding box center [363, 136] width 337 height 151
click at [284, 125] on textarea at bounding box center [363, 136] width 337 height 151
click at [269, 137] on textarea at bounding box center [363, 136] width 337 height 151
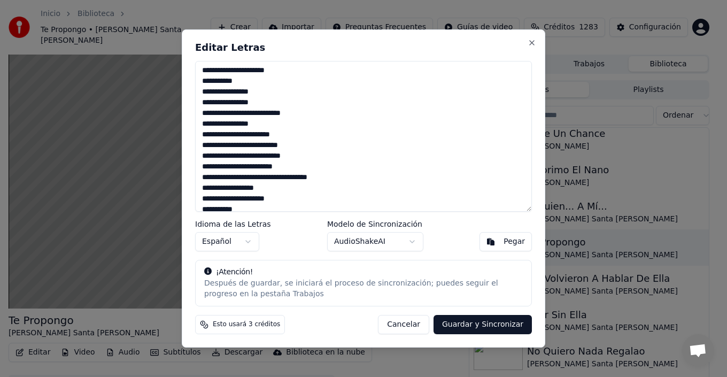
click at [278, 168] on textarea at bounding box center [363, 136] width 337 height 151
click at [316, 116] on textarea at bounding box center [363, 136] width 337 height 151
drag, startPoint x: 298, startPoint y: 131, endPoint x: 311, endPoint y: 131, distance: 12.8
click at [298, 131] on textarea at bounding box center [363, 136] width 337 height 151
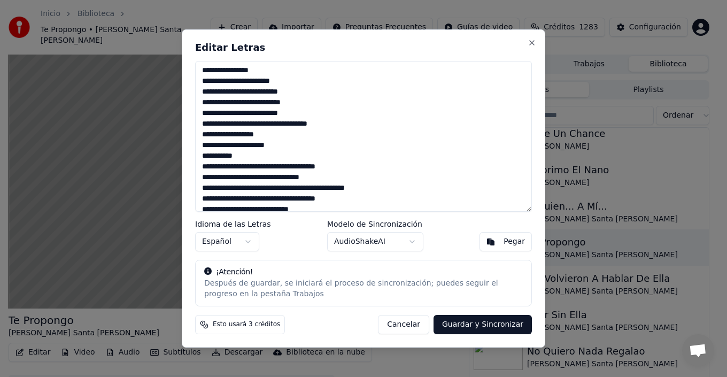
drag, startPoint x: 257, startPoint y: 103, endPoint x: 247, endPoint y: 104, distance: 9.6
click at [247, 104] on textarea at bounding box center [363, 136] width 337 height 151
click at [349, 126] on textarea at bounding box center [363, 136] width 337 height 151
click at [285, 135] on textarea at bounding box center [363, 136] width 337 height 151
click at [291, 145] on textarea at bounding box center [363, 136] width 337 height 151
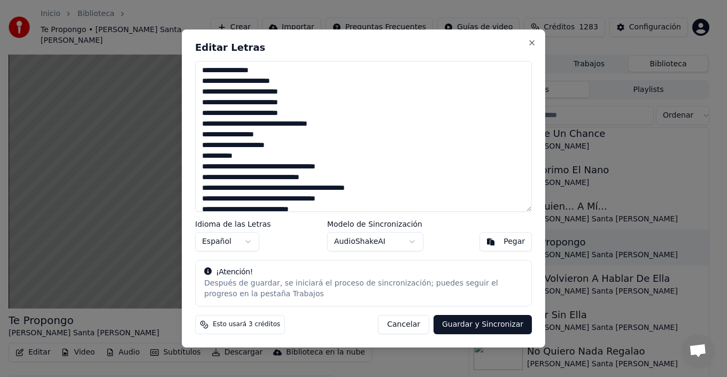
click at [274, 159] on textarea at bounding box center [363, 136] width 337 height 151
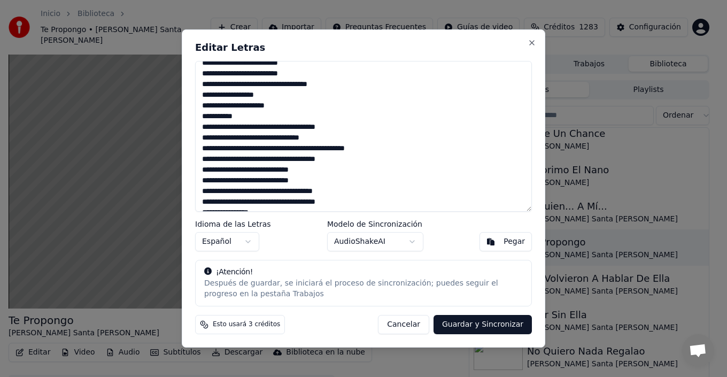
scroll to position [321, 0]
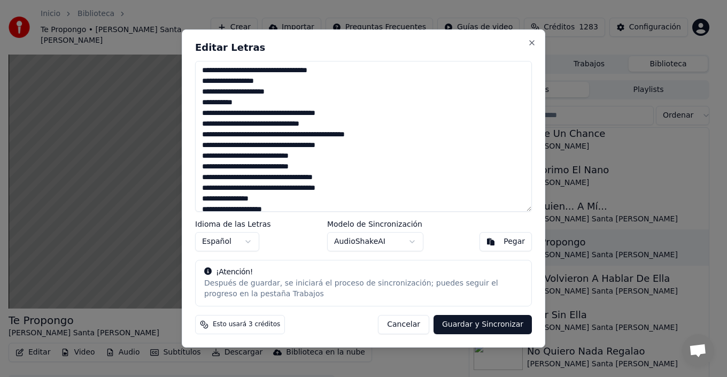
click at [358, 113] on textarea at bounding box center [363, 136] width 337 height 151
click at [338, 121] on textarea at bounding box center [363, 136] width 337 height 151
click at [333, 153] on textarea at bounding box center [363, 136] width 337 height 151
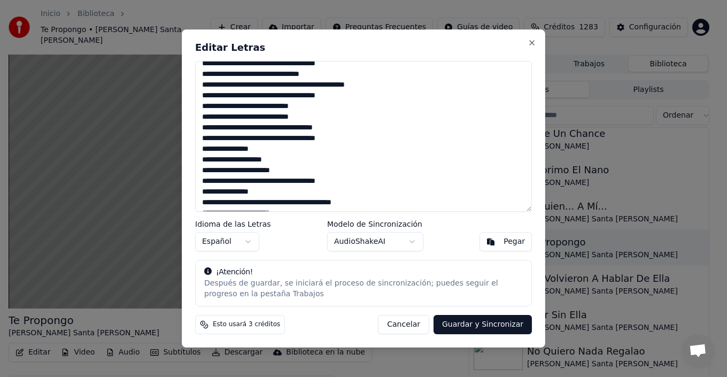
scroll to position [374, 0]
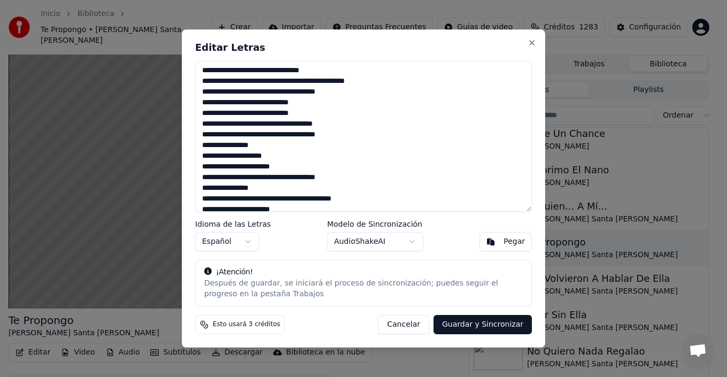
click at [352, 127] on textarea at bounding box center [363, 136] width 337 height 151
click at [242, 169] on textarea at bounding box center [363, 136] width 337 height 151
click at [369, 174] on textarea at bounding box center [363, 136] width 337 height 151
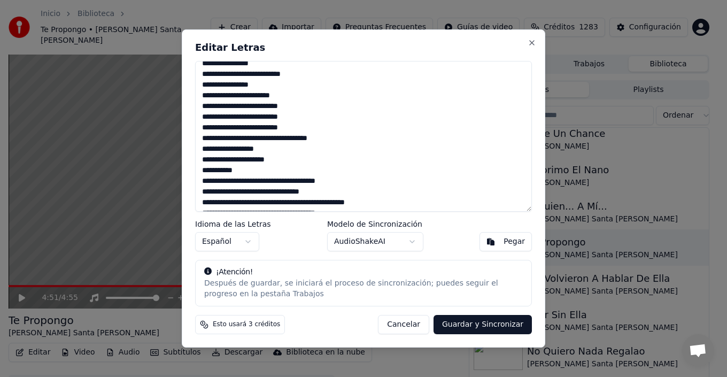
scroll to position [267, 0]
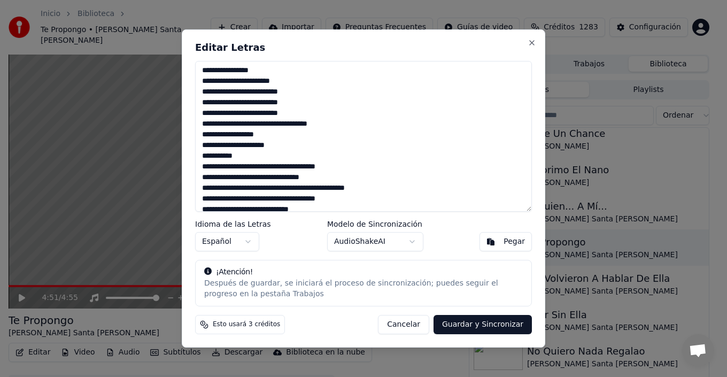
click at [224, 167] on textarea at bounding box center [363, 136] width 337 height 151
click at [248, 168] on textarea at bounding box center [363, 136] width 337 height 151
click at [204, 167] on textarea at bounding box center [363, 136] width 337 height 151
click at [202, 166] on textarea at bounding box center [363, 136] width 337 height 151
click at [356, 167] on textarea at bounding box center [363, 136] width 337 height 151
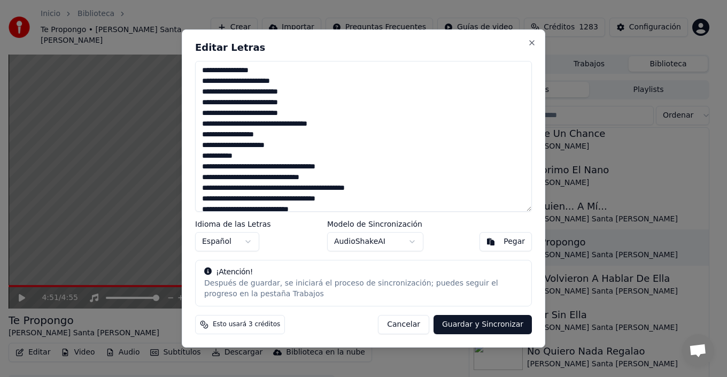
click at [204, 198] on textarea at bounding box center [363, 136] width 337 height 151
click at [201, 198] on textarea at bounding box center [363, 136] width 337 height 151
click at [361, 197] on textarea at bounding box center [363, 136] width 337 height 151
paste textarea
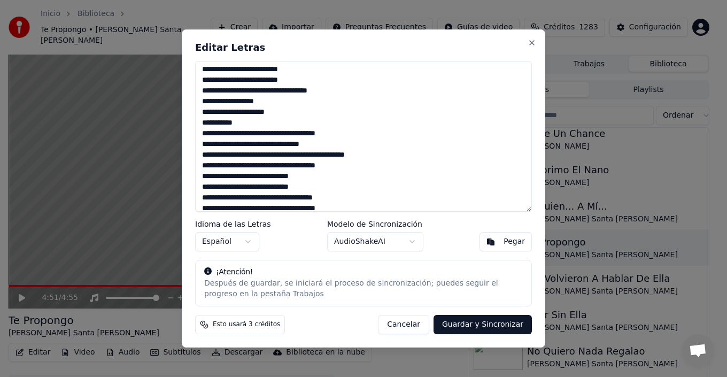
scroll to position [321, 0]
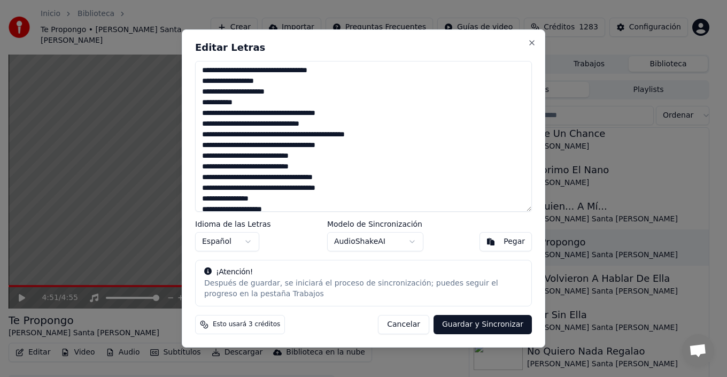
drag, startPoint x: 203, startPoint y: 186, endPoint x: 212, endPoint y: 184, distance: 9.9
click at [203, 183] on textarea at bounding box center [363, 136] width 337 height 151
click at [356, 188] on textarea at bounding box center [363, 136] width 337 height 151
paste textarea
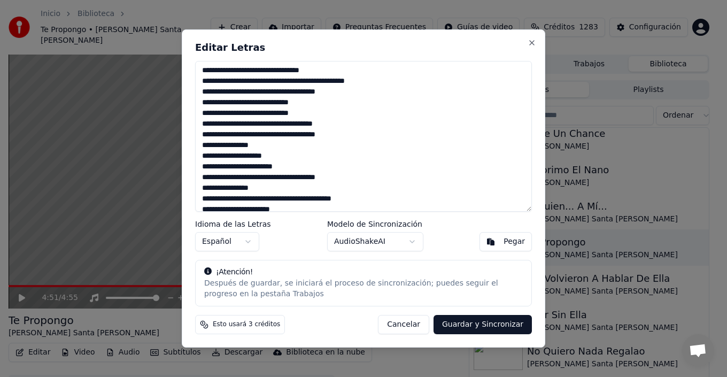
drag, startPoint x: 203, startPoint y: 175, endPoint x: 228, endPoint y: 177, distance: 25.7
click at [205, 175] on textarea at bounding box center [363, 136] width 337 height 151
click at [354, 180] on textarea at bounding box center [363, 136] width 337 height 151
paste textarea
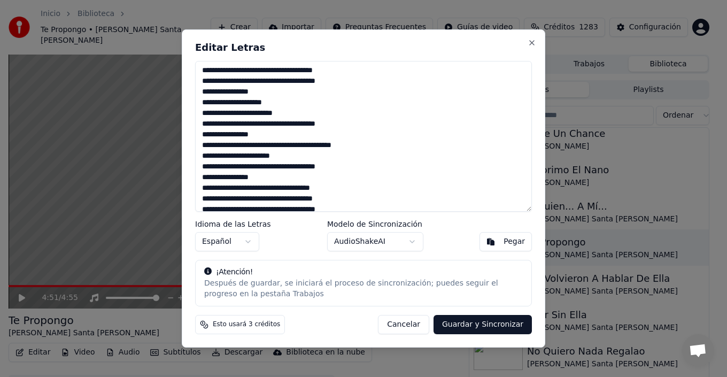
drag, startPoint x: 202, startPoint y: 145, endPoint x: 378, endPoint y: 150, distance: 176.4
click at [378, 150] on textarea at bounding box center [363, 136] width 337 height 151
paste textarea "**********"
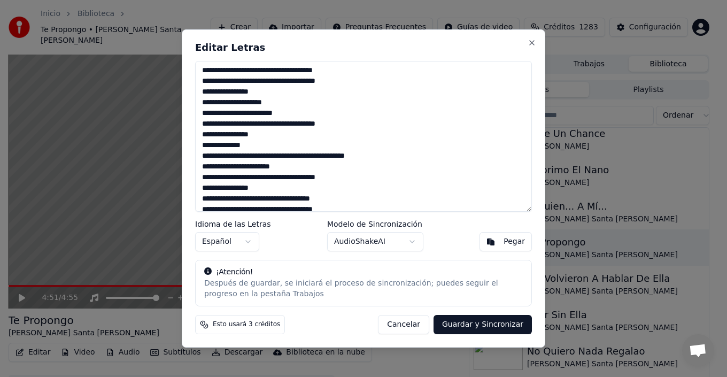
drag, startPoint x: 291, startPoint y: 169, endPoint x: 199, endPoint y: 166, distance: 91.5
click at [199, 166] on textarea at bounding box center [363, 136] width 337 height 151
click at [202, 122] on textarea at bounding box center [363, 136] width 337 height 151
click at [352, 122] on textarea at bounding box center [363, 136] width 337 height 151
drag, startPoint x: 201, startPoint y: 166, endPoint x: 222, endPoint y: 172, distance: 21.1
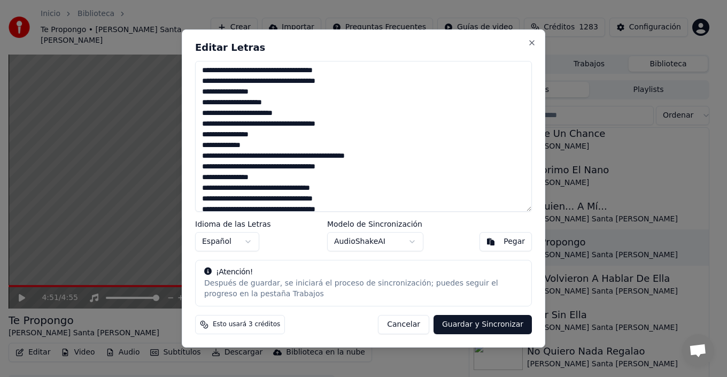
click at [203, 167] on textarea at bounding box center [363, 136] width 337 height 151
click at [356, 165] on textarea at bounding box center [363, 136] width 337 height 151
paste textarea
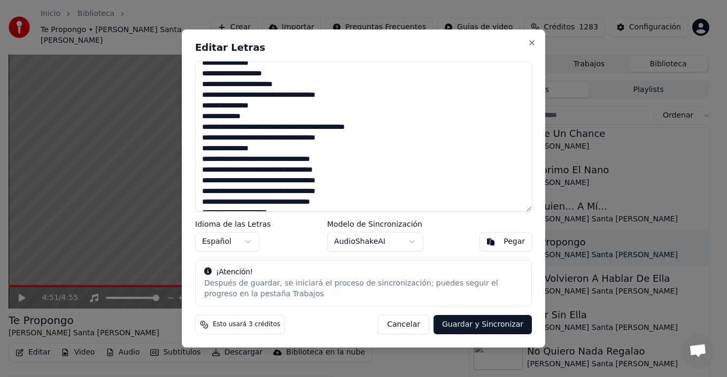
scroll to position [468, 0]
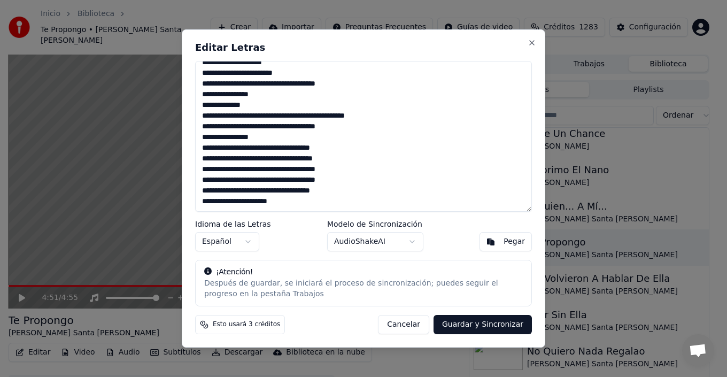
click at [202, 169] on textarea at bounding box center [363, 136] width 337 height 151
click at [355, 168] on textarea at bounding box center [363, 136] width 337 height 151
paste textarea
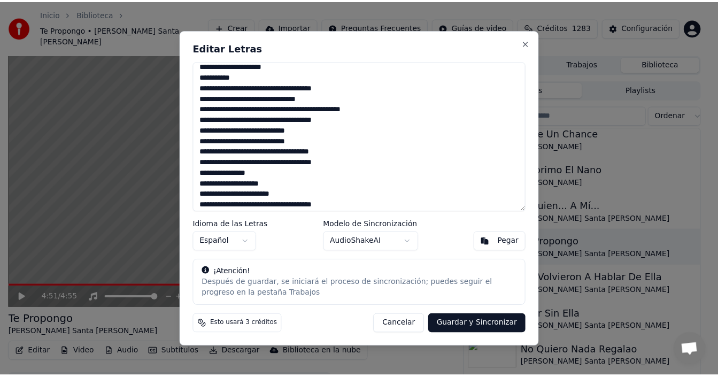
scroll to position [361, 0]
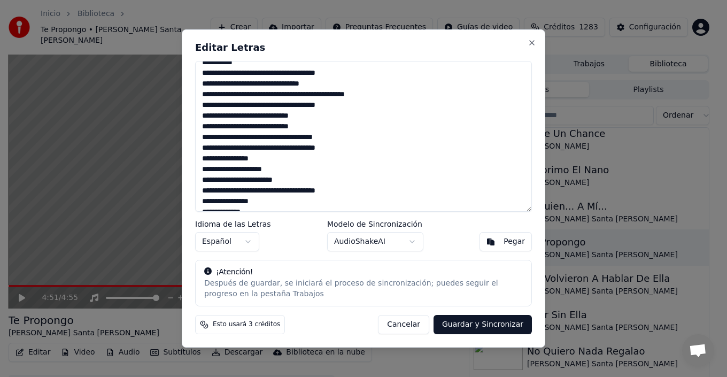
drag, startPoint x: 232, startPoint y: 126, endPoint x: 201, endPoint y: 124, distance: 31.1
click at [201, 124] on textarea at bounding box center [363, 136] width 337 height 151
type textarea "**********"
click at [503, 323] on button "Guardar y Sincronizar" at bounding box center [482, 324] width 98 height 19
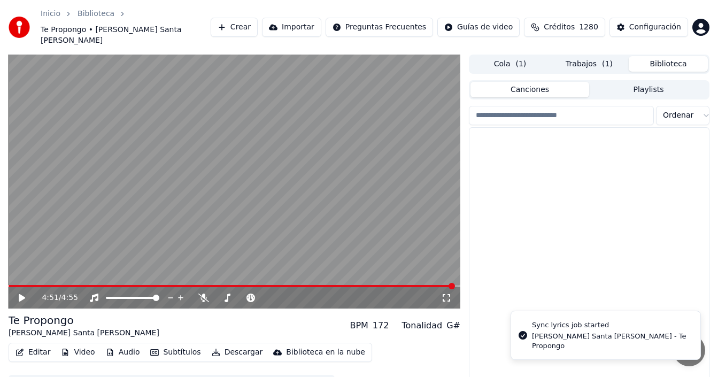
click at [673, 59] on button "Biblioteca" at bounding box center [667, 63] width 79 height 15
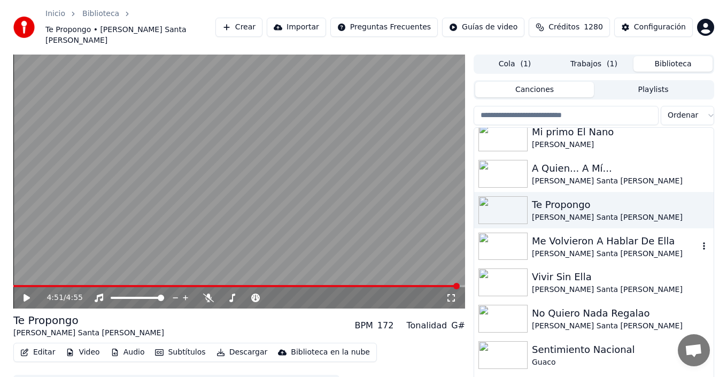
scroll to position [641, 0]
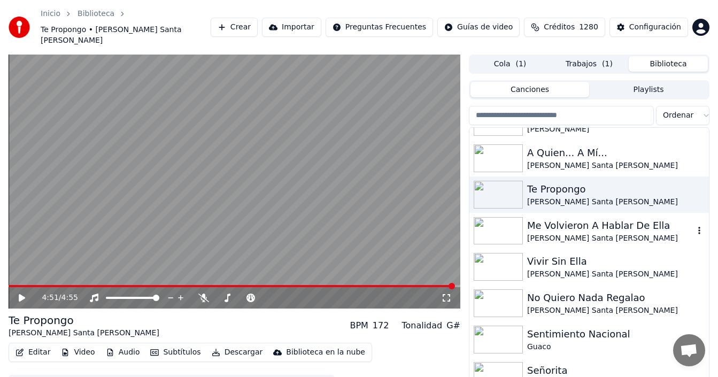
click at [586, 218] on div "Me Volvieron A Hablar De Ella" at bounding box center [610, 225] width 167 height 15
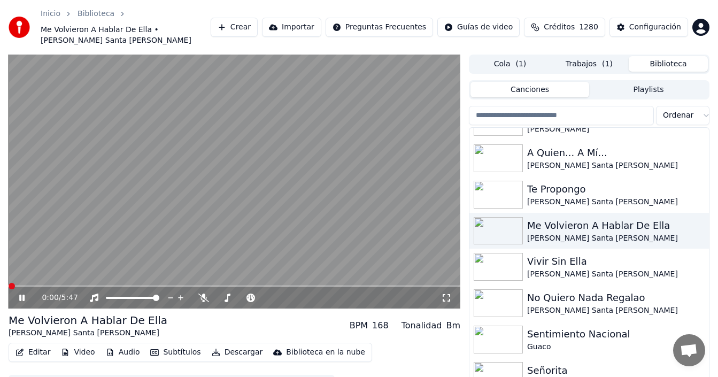
click at [38, 345] on button "Editar" at bounding box center [32, 352] width 43 height 15
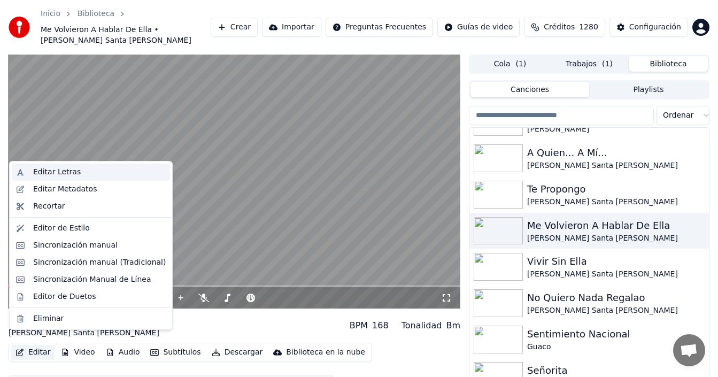
click at [75, 175] on div "Editar Letras" at bounding box center [99, 172] width 133 height 11
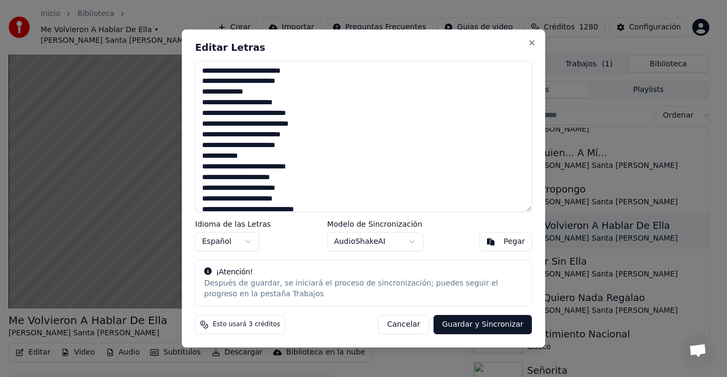
click at [271, 81] on textarea at bounding box center [363, 136] width 337 height 151
click at [207, 127] on textarea at bounding box center [363, 136] width 337 height 151
click at [316, 129] on textarea at bounding box center [363, 136] width 337 height 151
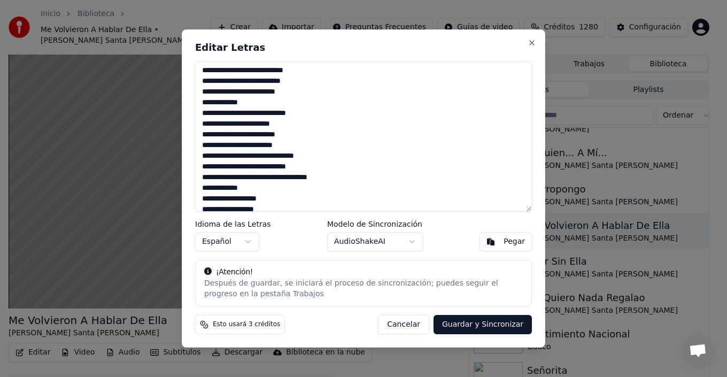
click at [299, 100] on textarea at bounding box center [363, 136] width 337 height 151
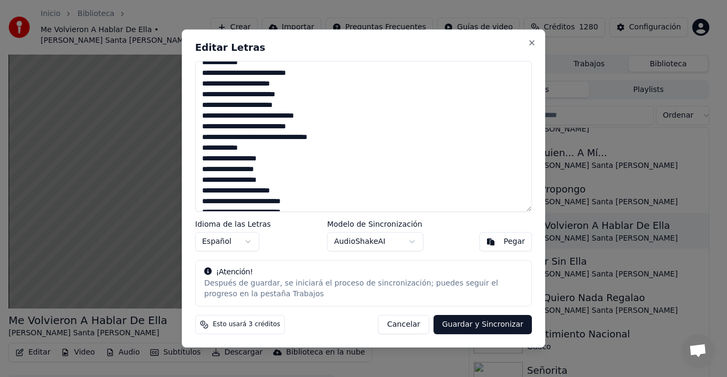
scroll to position [107, 0]
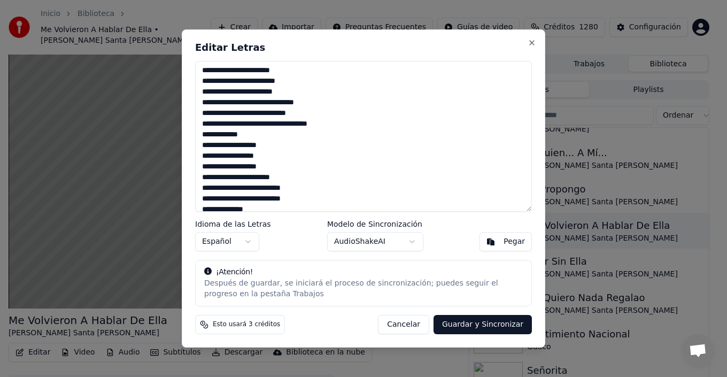
click at [248, 115] on textarea at bounding box center [363, 136] width 337 height 151
click at [346, 124] on textarea at bounding box center [363, 136] width 337 height 151
click at [259, 135] on textarea at bounding box center [363, 136] width 337 height 151
click at [276, 158] on textarea at bounding box center [363, 136] width 337 height 151
drag, startPoint x: 246, startPoint y: 157, endPoint x: 261, endPoint y: 155, distance: 15.6
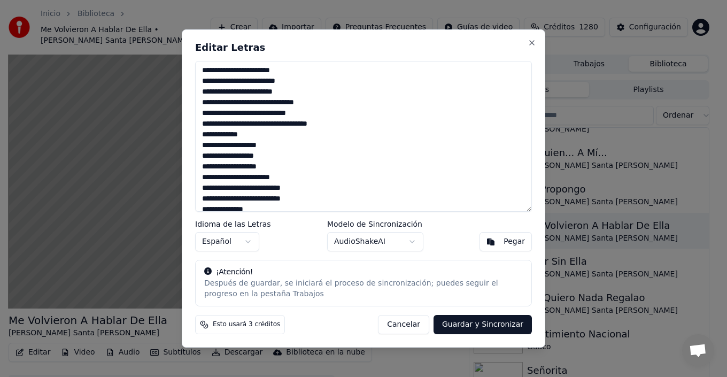
click at [261, 155] on textarea at bounding box center [363, 136] width 337 height 151
click at [222, 159] on textarea at bounding box center [363, 136] width 337 height 151
click at [296, 167] on textarea at bounding box center [363, 136] width 337 height 151
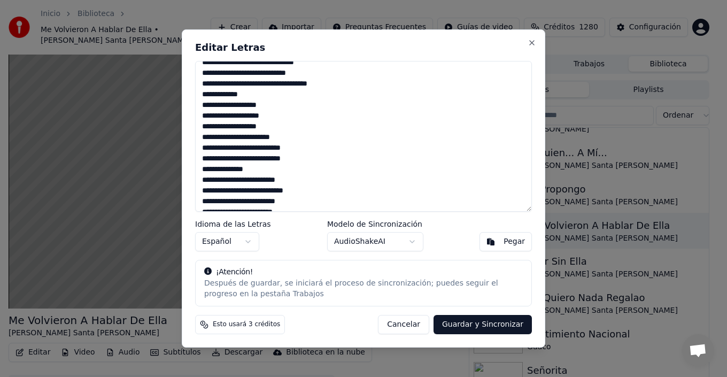
scroll to position [160, 0]
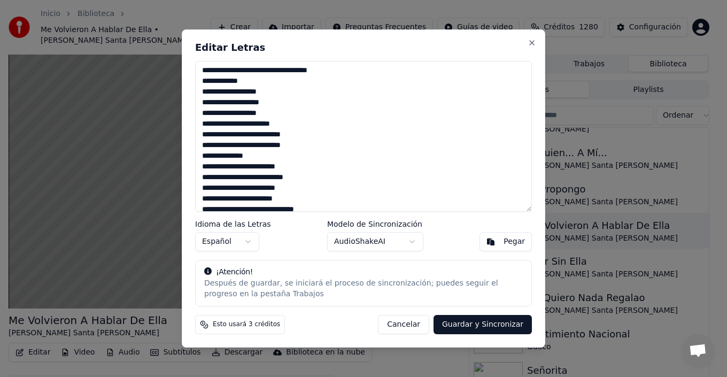
click at [305, 134] on textarea at bounding box center [363, 136] width 337 height 151
click at [307, 144] on textarea at bounding box center [363, 136] width 337 height 151
click at [223, 158] on textarea at bounding box center [363, 136] width 337 height 151
click at [324, 180] on textarea at bounding box center [363, 136] width 337 height 151
click at [311, 186] on textarea at bounding box center [363, 136] width 337 height 151
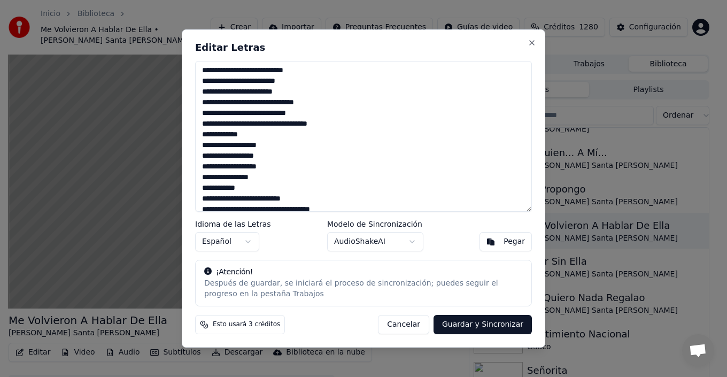
scroll to position [321, 0]
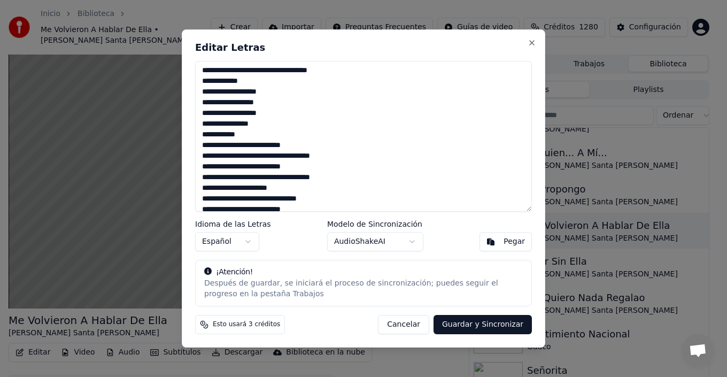
drag, startPoint x: 245, startPoint y: 104, endPoint x: 264, endPoint y: 101, distance: 19.4
click at [264, 101] on textarea at bounding box center [363, 136] width 337 height 151
click at [246, 104] on textarea at bounding box center [363, 136] width 337 height 151
click at [222, 102] on textarea at bounding box center [363, 136] width 337 height 151
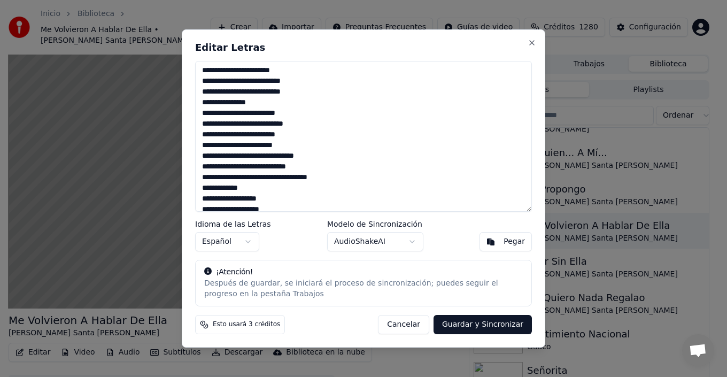
scroll to position [160, 0]
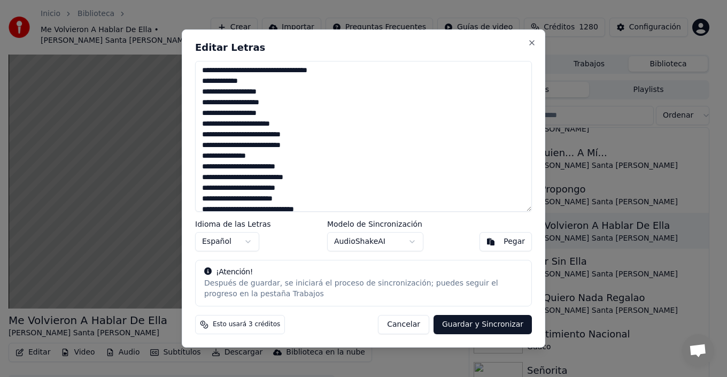
click at [228, 103] on textarea at bounding box center [363, 136] width 337 height 151
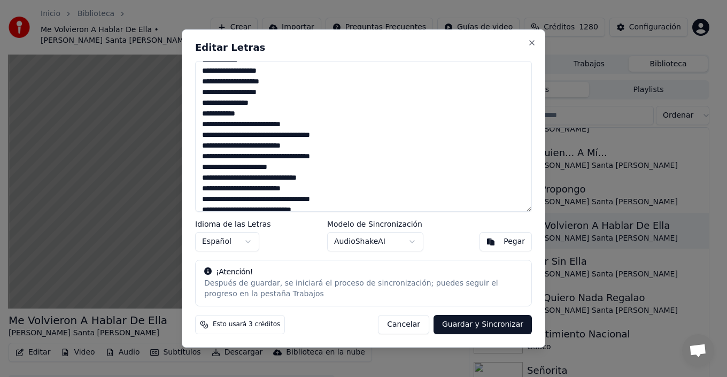
scroll to position [321, 0]
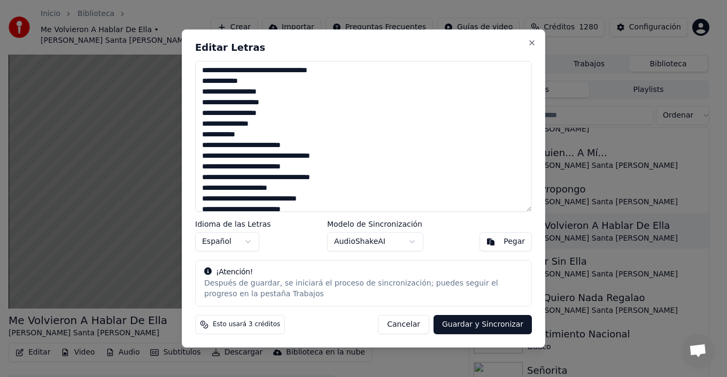
click at [247, 137] on textarea at bounding box center [363, 136] width 337 height 151
drag, startPoint x: 247, startPoint y: 137, endPoint x: 202, endPoint y: 137, distance: 44.9
click at [202, 137] on textarea at bounding box center [363, 136] width 337 height 151
click at [359, 160] on textarea at bounding box center [363, 136] width 337 height 151
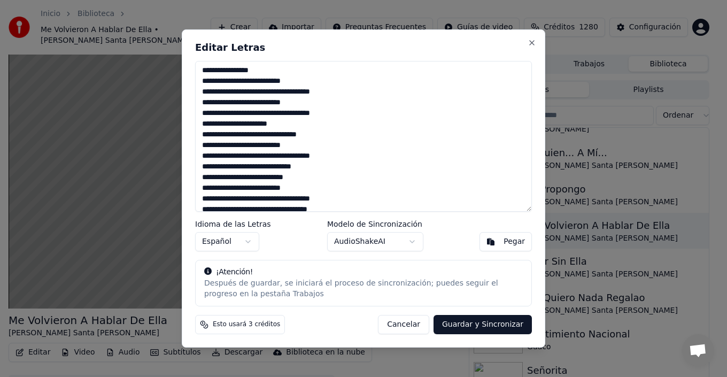
scroll to position [428, 0]
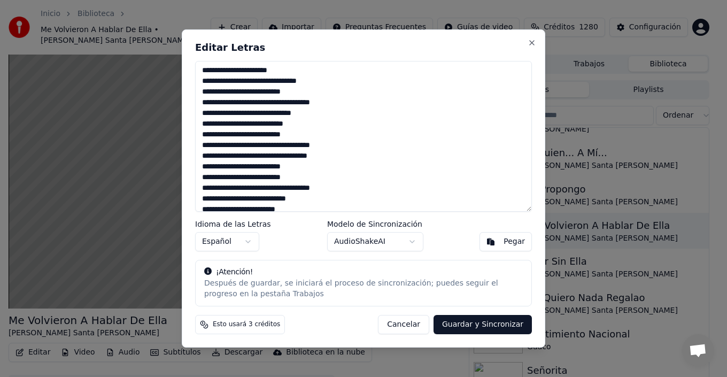
click at [311, 124] on textarea at bounding box center [363, 136] width 337 height 151
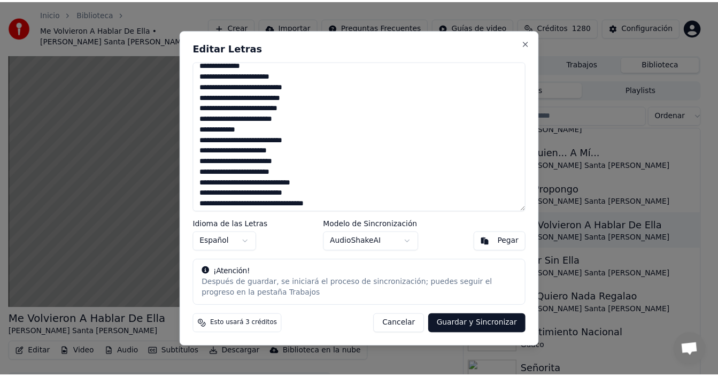
scroll to position [0, 0]
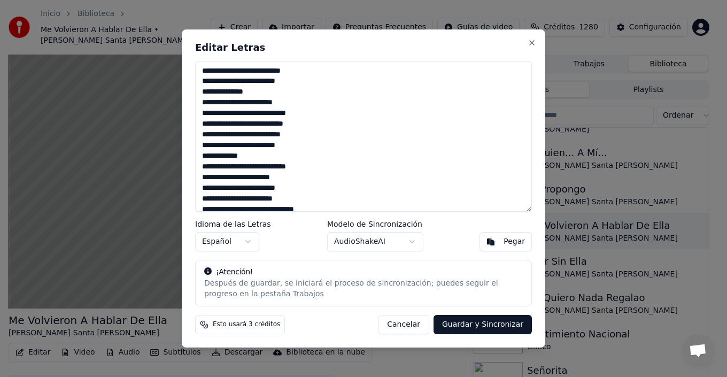
click at [269, 81] on textarea at bounding box center [363, 136] width 337 height 151
click at [268, 82] on textarea at bounding box center [363, 136] width 337 height 151
click at [204, 167] on textarea at bounding box center [363, 136] width 337 height 151
drag, startPoint x: 209, startPoint y: 178, endPoint x: 201, endPoint y: 174, distance: 8.8
click at [201, 174] on textarea at bounding box center [363, 136] width 337 height 151
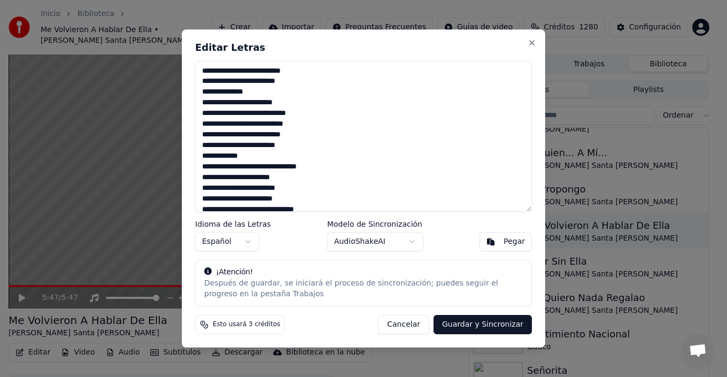
type textarea "**********"
click at [487, 322] on button "Guardar y Sincronizar" at bounding box center [482, 324] width 98 height 19
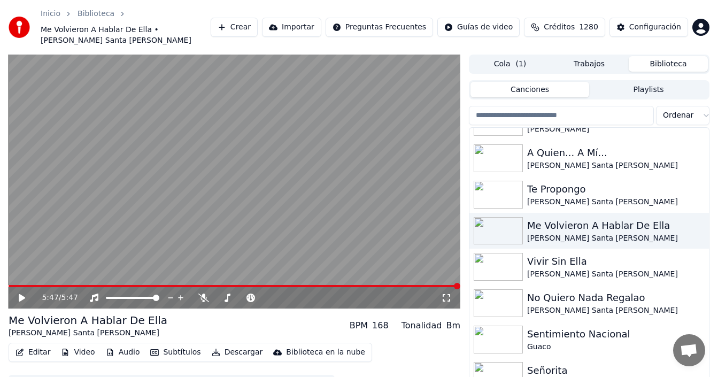
click at [665, 56] on button "Biblioteca" at bounding box center [667, 63] width 79 height 15
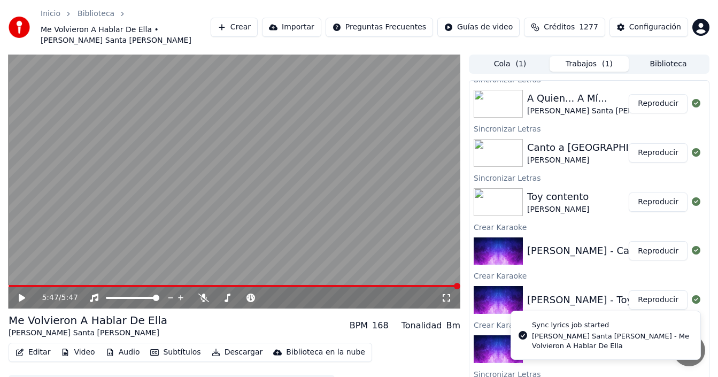
scroll to position [107, 0]
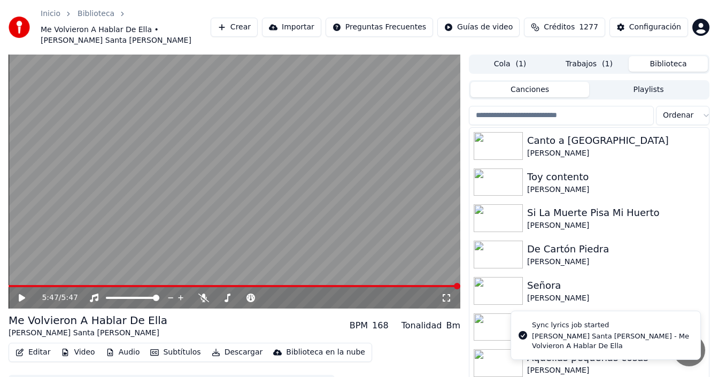
click at [667, 56] on button "Biblioteca" at bounding box center [667, 63] width 79 height 15
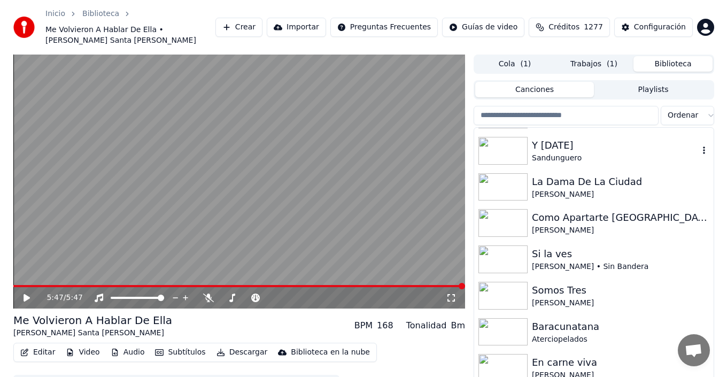
scroll to position [1122, 0]
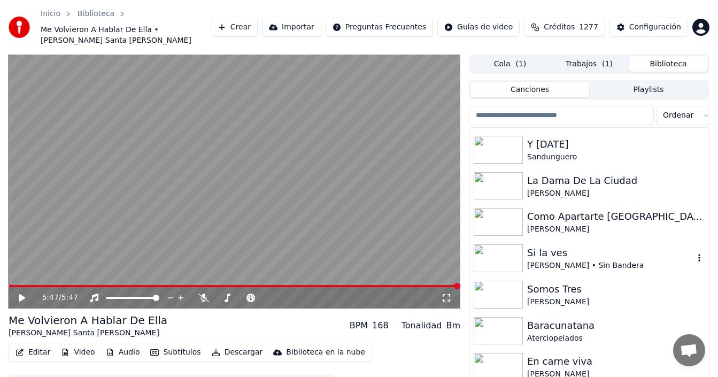
click at [576, 249] on div "Si la ves" at bounding box center [610, 252] width 167 height 15
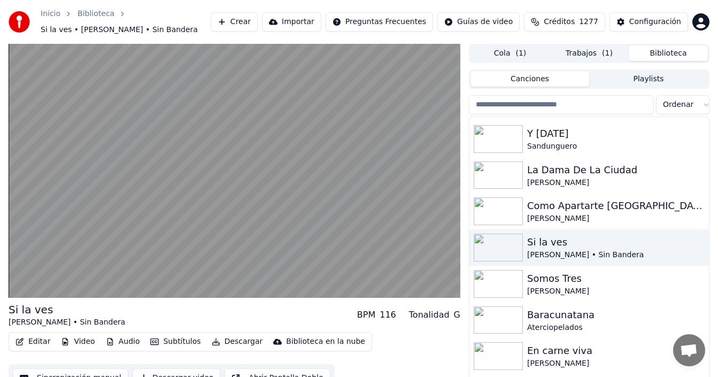
click at [26, 314] on div "Si la ves" at bounding box center [67, 309] width 116 height 15
click at [34, 341] on button "Editar" at bounding box center [32, 341] width 43 height 15
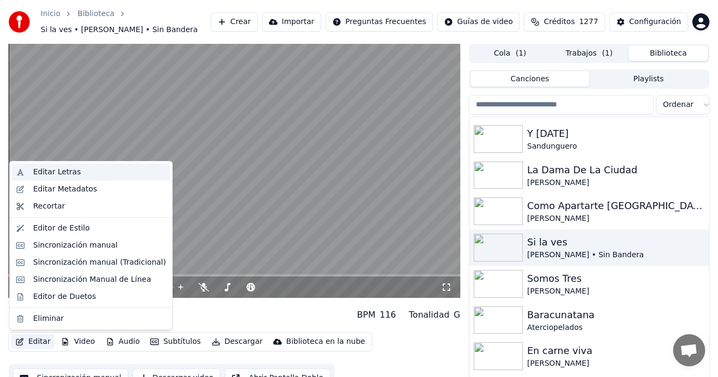
click at [65, 170] on div "Editar Letras" at bounding box center [57, 172] width 48 height 11
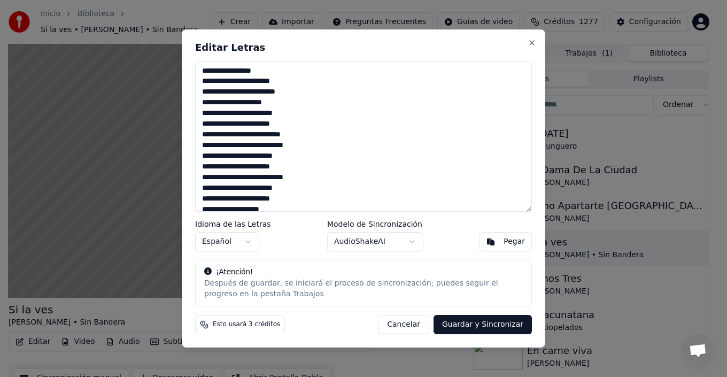
click at [294, 82] on textarea at bounding box center [363, 136] width 337 height 151
click at [298, 100] on textarea at bounding box center [363, 136] width 337 height 151
click at [298, 115] on textarea at bounding box center [363, 136] width 337 height 151
click at [297, 123] on textarea at bounding box center [363, 136] width 337 height 151
click at [313, 137] on textarea at bounding box center [363, 136] width 337 height 151
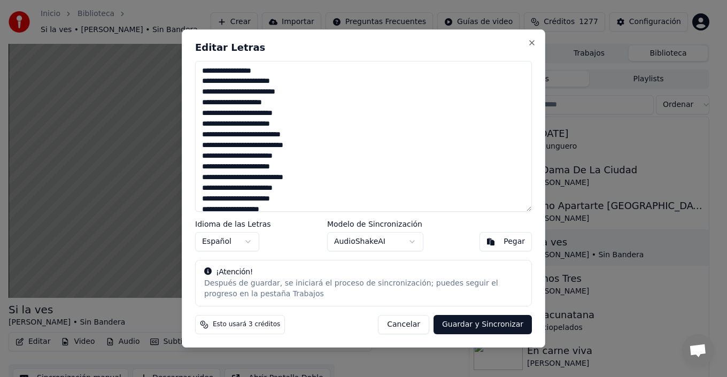
scroll to position [53, 0]
click at [305, 91] on textarea at bounding box center [363, 136] width 337 height 151
click at [300, 105] on textarea at bounding box center [363, 136] width 337 height 151
click at [310, 115] on textarea at bounding box center [363, 136] width 337 height 151
click at [317, 128] on textarea at bounding box center [363, 136] width 337 height 151
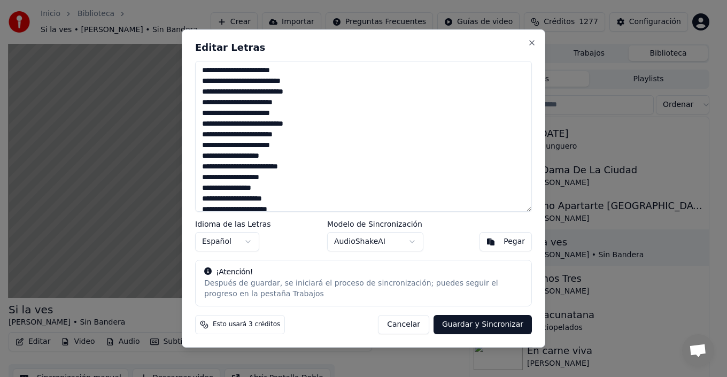
click at [301, 138] on textarea at bounding box center [363, 136] width 337 height 151
click at [299, 147] on textarea at bounding box center [363, 136] width 337 height 151
click at [291, 160] on textarea at bounding box center [363, 136] width 337 height 151
click at [315, 115] on textarea at bounding box center [363, 136] width 337 height 151
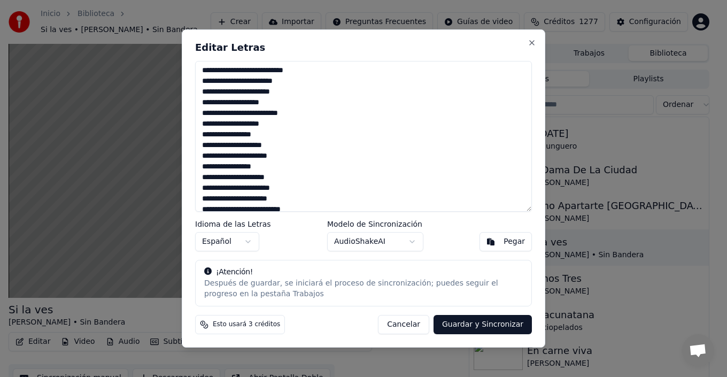
click at [285, 123] on textarea at bounding box center [363, 136] width 337 height 151
click at [278, 132] on textarea at bounding box center [363, 136] width 337 height 151
click at [282, 91] on textarea at bounding box center [363, 136] width 337 height 151
click at [294, 113] on textarea at bounding box center [363, 136] width 337 height 151
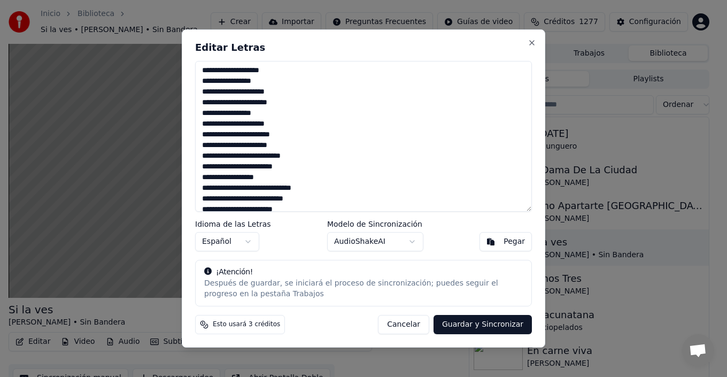
click at [305, 142] on textarea at bounding box center [363, 136] width 337 height 151
click at [293, 136] on textarea at bounding box center [363, 136] width 337 height 151
click at [300, 148] on textarea at bounding box center [363, 136] width 337 height 151
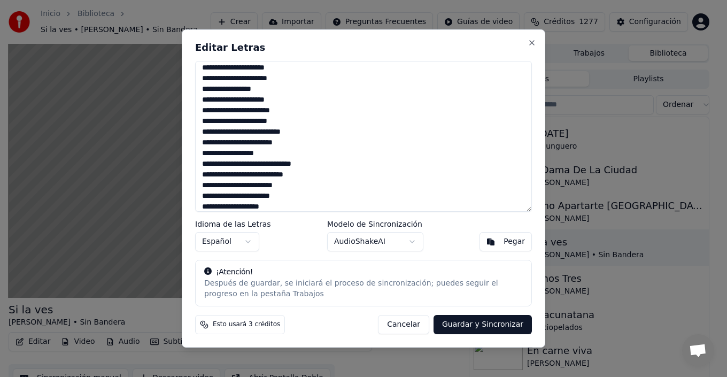
scroll to position [214, 0]
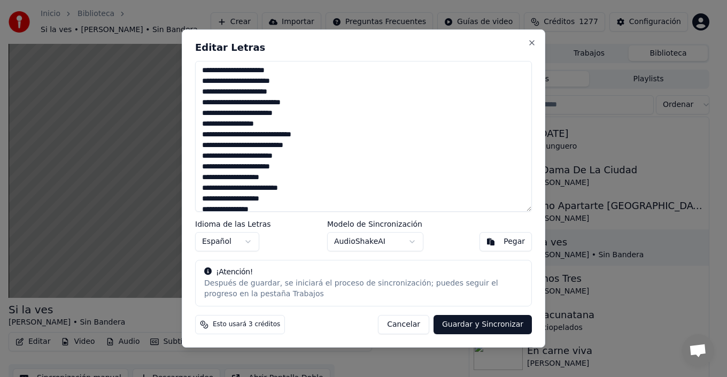
click at [315, 103] on textarea at bounding box center [363, 136] width 337 height 151
click at [295, 134] on textarea at bounding box center [363, 136] width 337 height 151
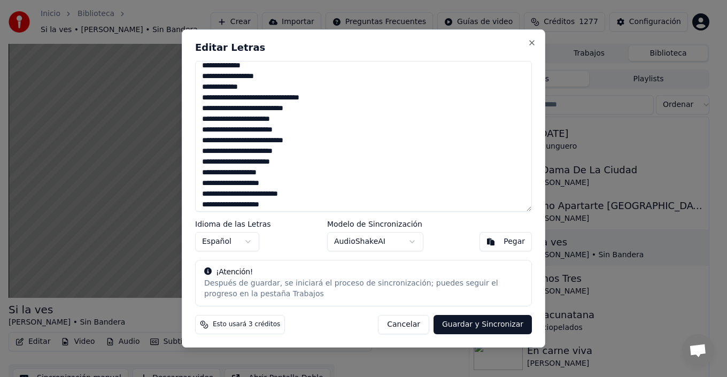
scroll to position [403, 0]
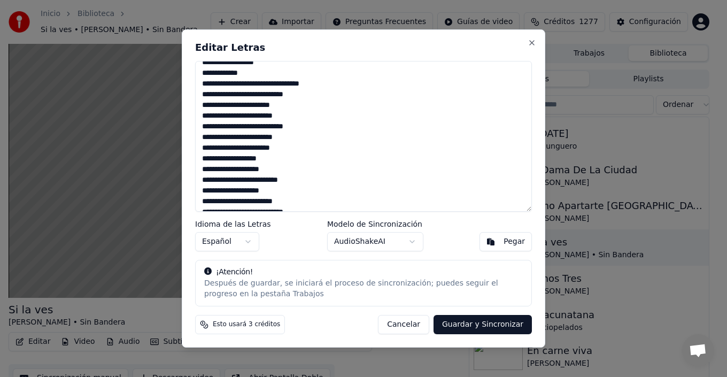
click at [293, 176] on textarea at bounding box center [363, 136] width 337 height 151
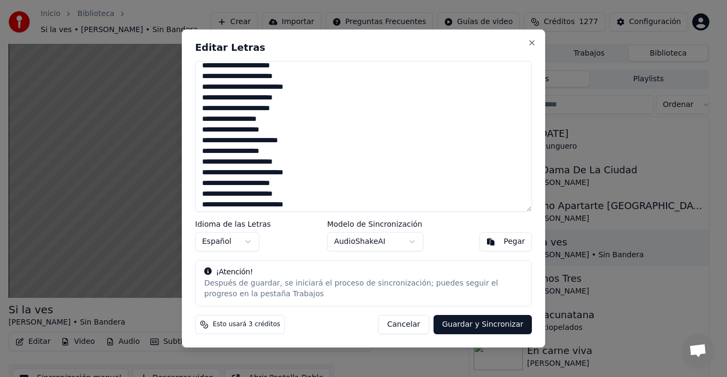
scroll to position [457, 0]
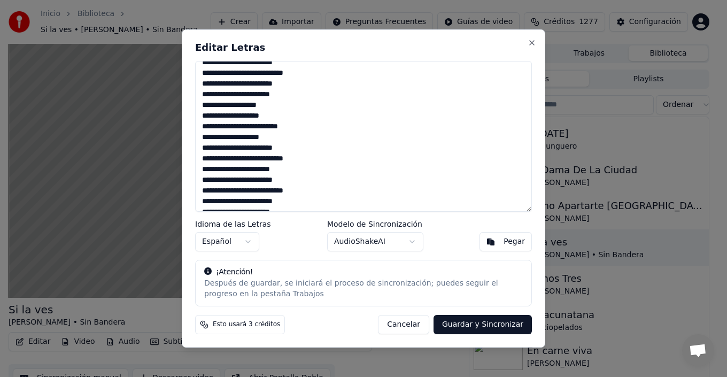
click at [292, 137] on textarea at bounding box center [363, 136] width 337 height 151
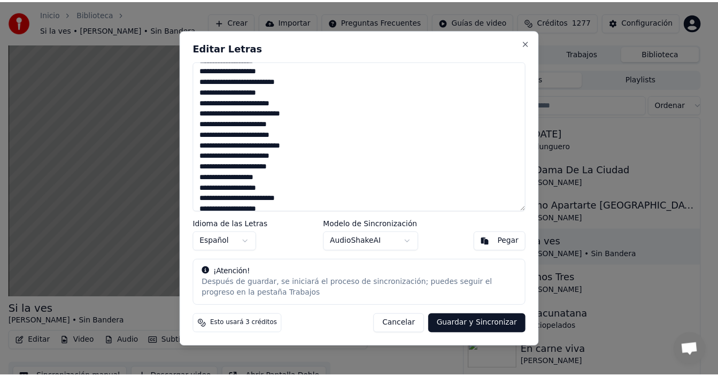
scroll to position [510, 0]
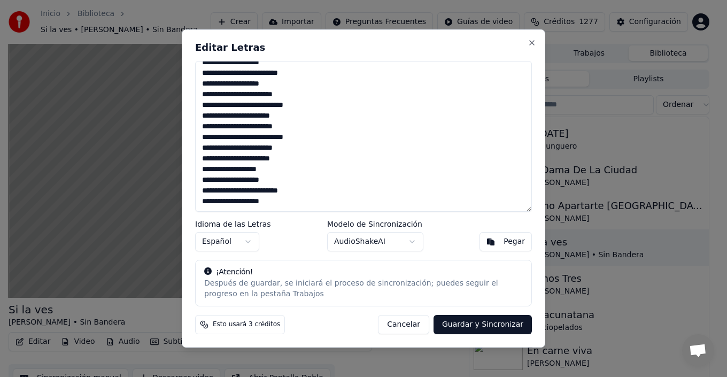
type textarea "**********"
click at [507, 323] on button "Guardar y Sincronizar" at bounding box center [482, 324] width 98 height 19
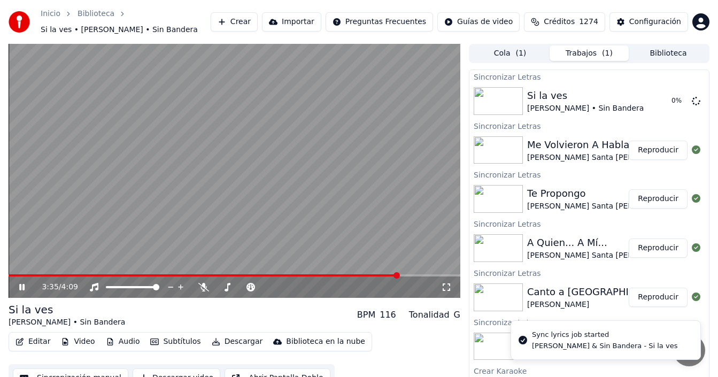
click at [124, 184] on video at bounding box center [235, 171] width 452 height 254
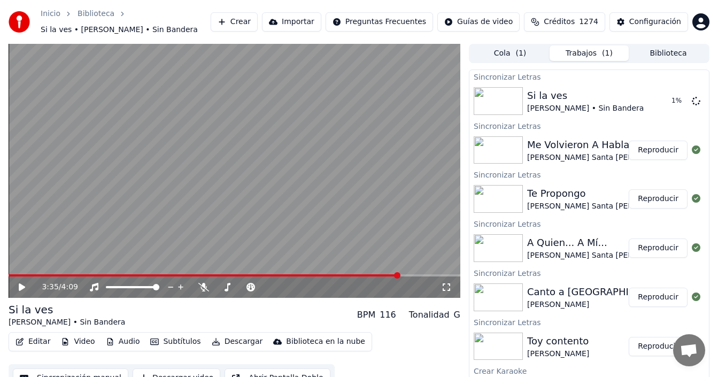
click at [659, 52] on button "Biblioteca" at bounding box center [667, 52] width 79 height 15
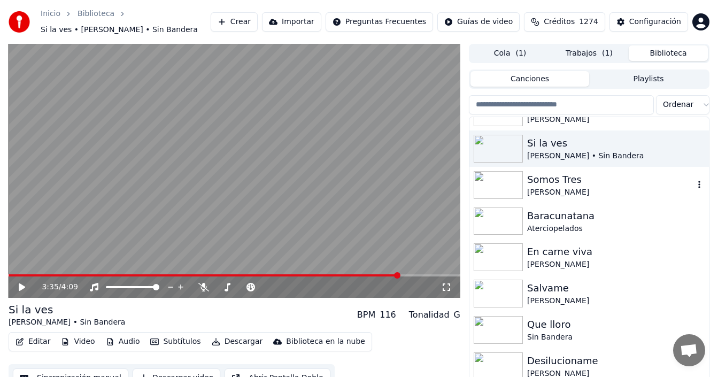
scroll to position [1229, 0]
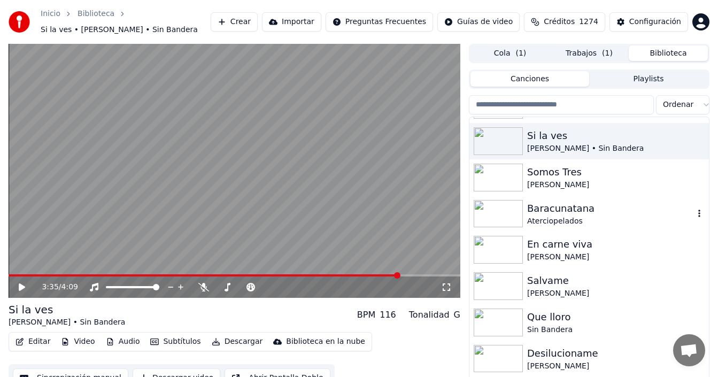
click at [545, 222] on div "Aterciopelados" at bounding box center [610, 221] width 167 height 11
